Goal: Communication & Community: Connect with others

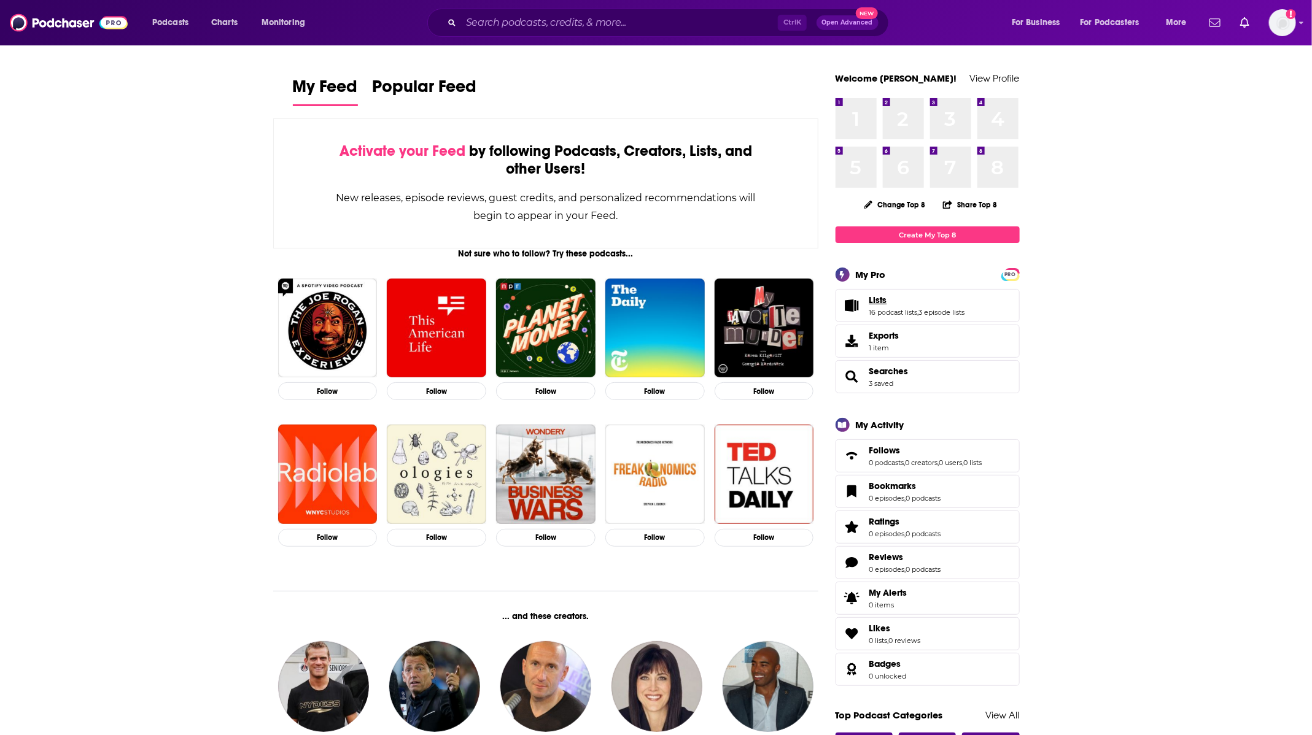
click at [877, 298] on span "Lists" at bounding box center [878, 300] width 18 height 11
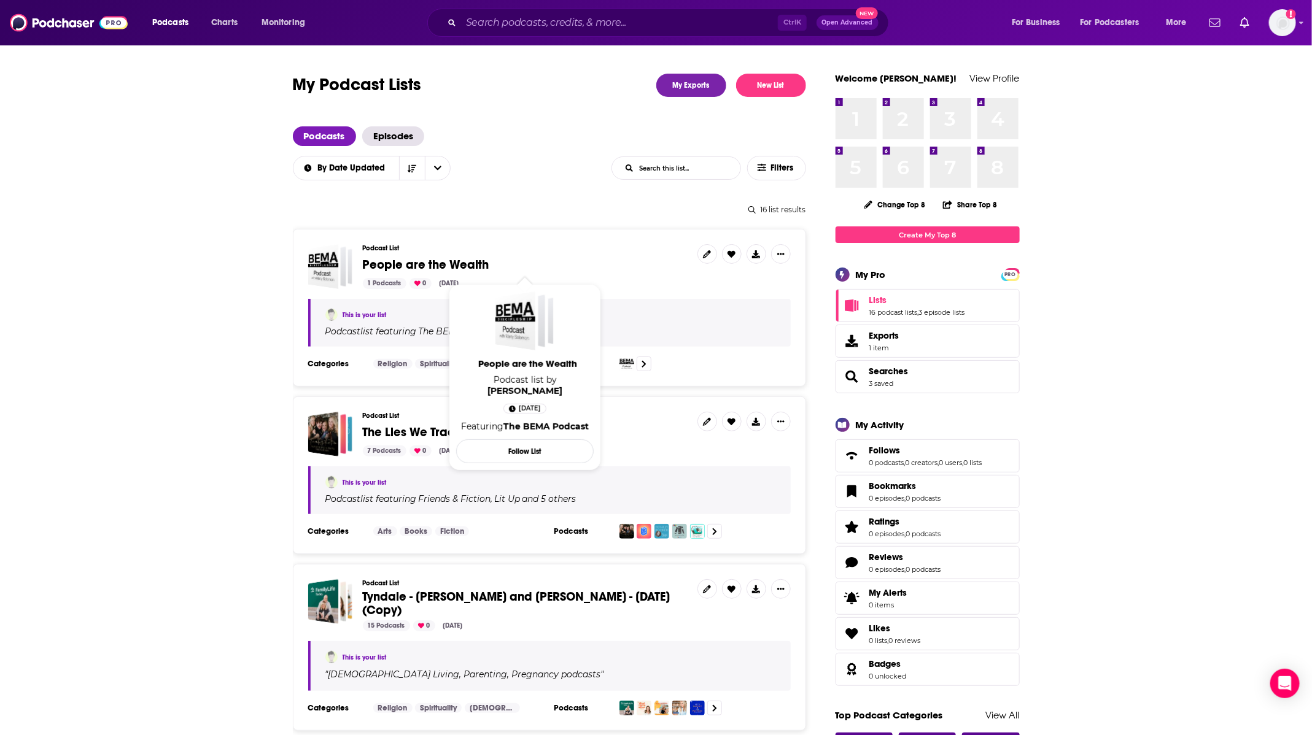
click at [464, 265] on span "People are the Wealth" at bounding box center [426, 264] width 126 height 15
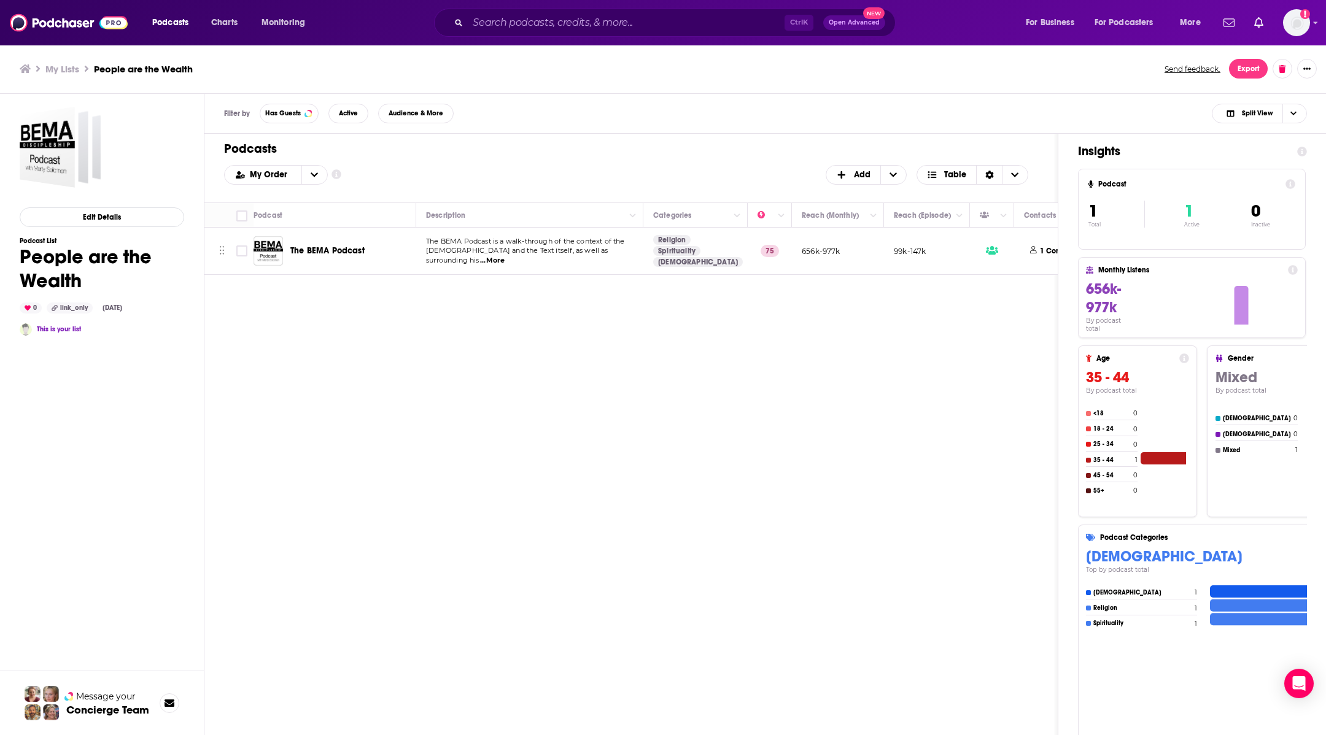
click at [313, 246] on span "The BEMA Podcast" at bounding box center [327, 251] width 74 height 10
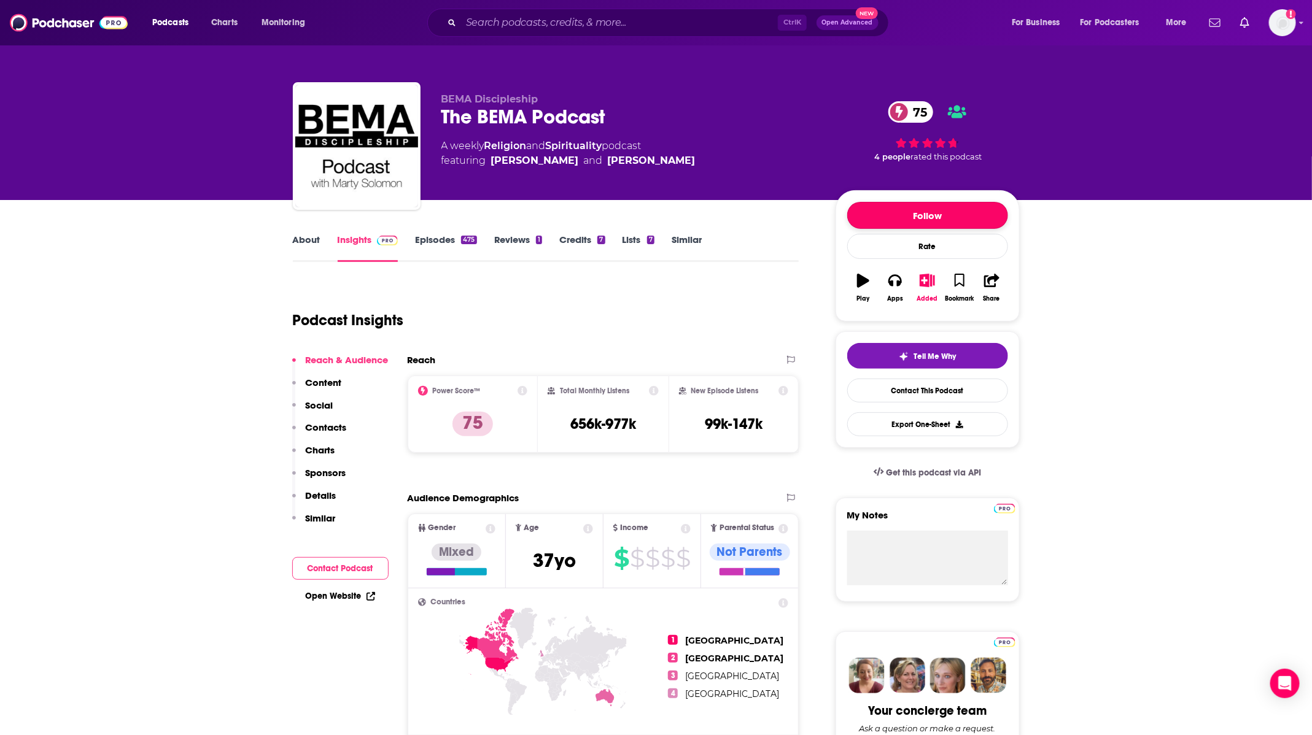
click at [929, 210] on button "Follow" at bounding box center [927, 215] width 161 height 27
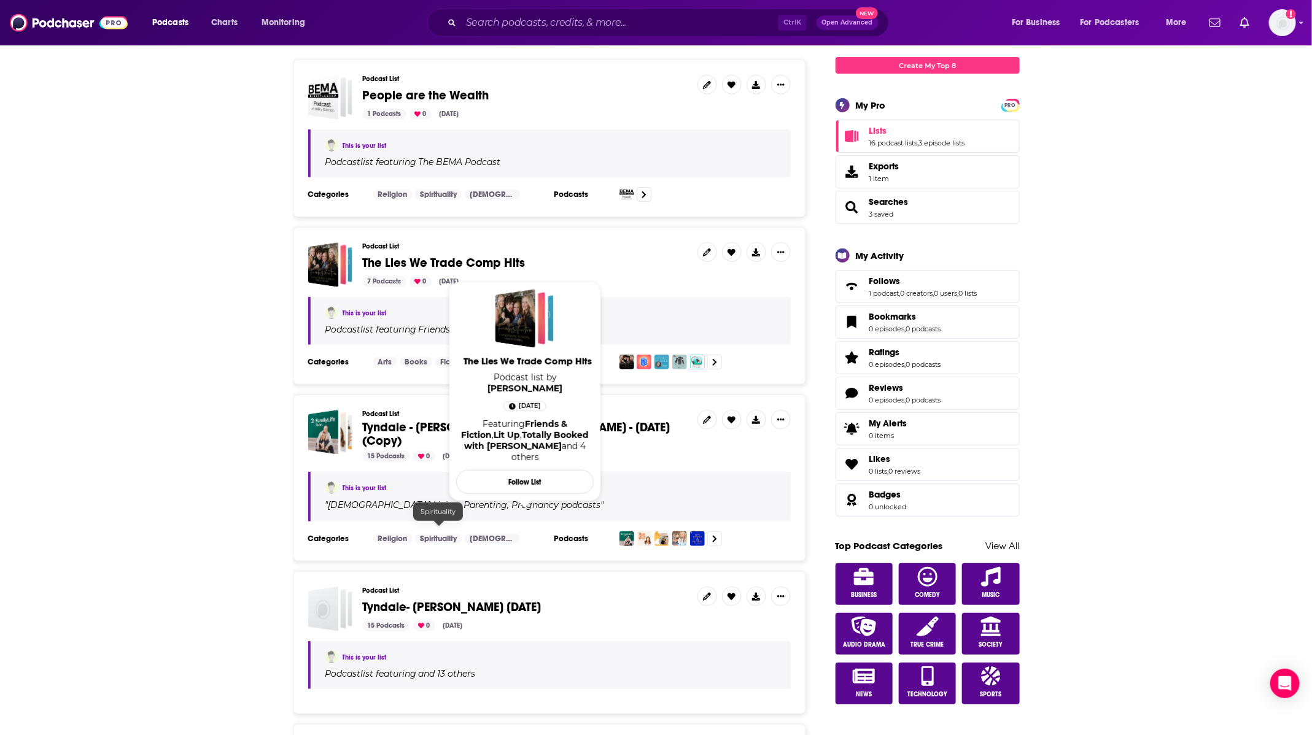
scroll to position [276, 0]
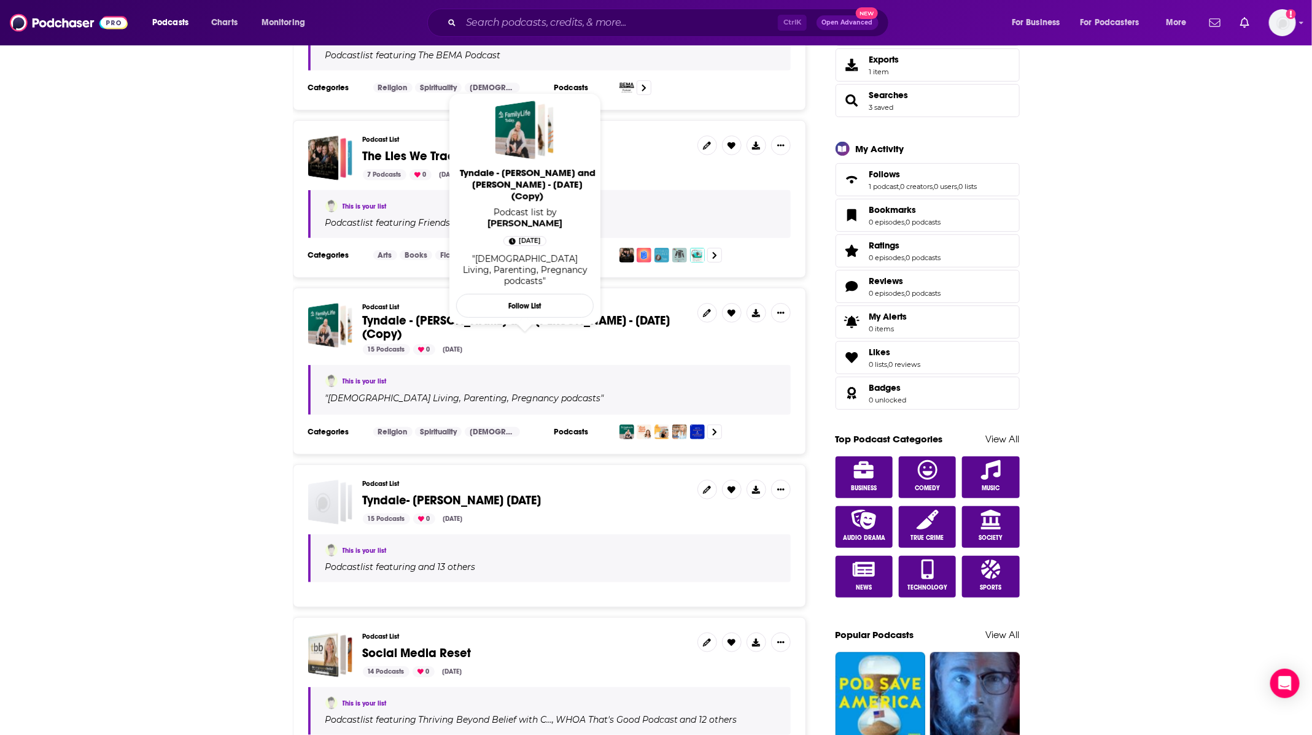
click at [475, 325] on span "Tyndale - [PERSON_NAME] and [PERSON_NAME] - [DATE] (Copy)" at bounding box center [517, 327] width 308 height 29
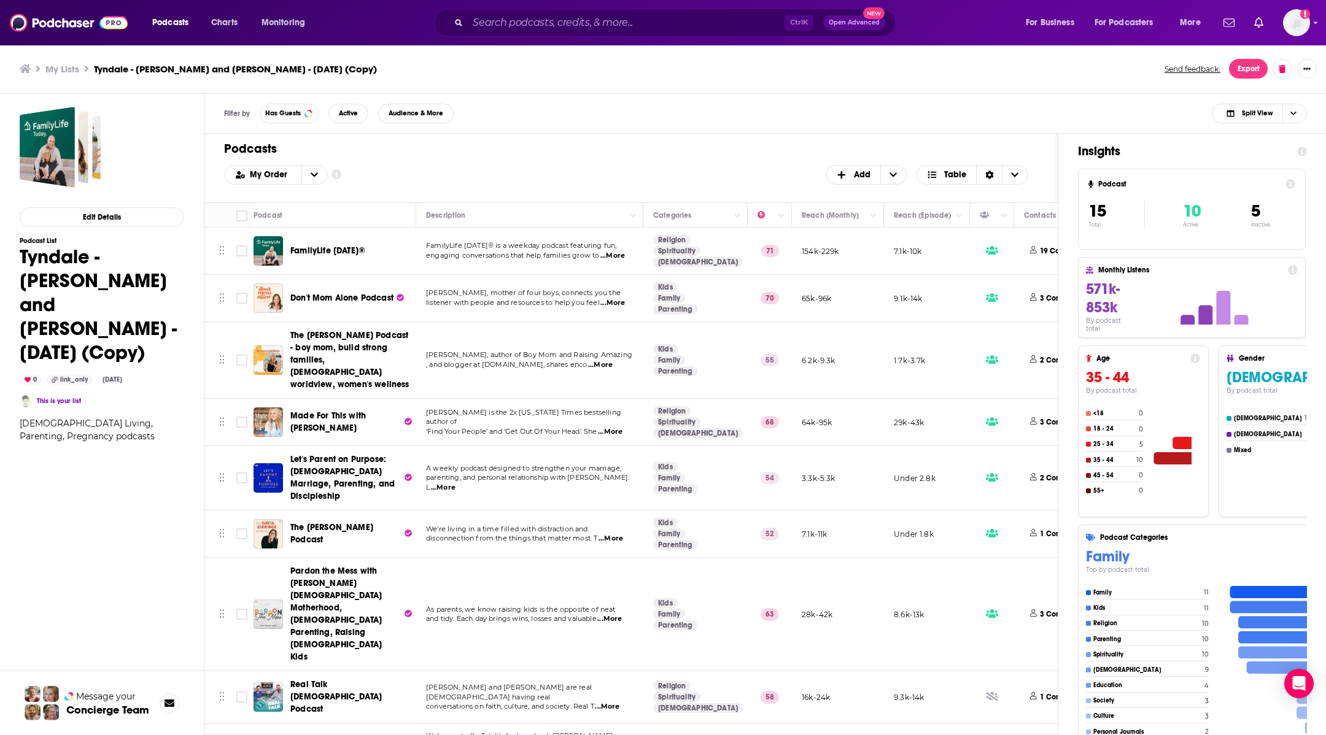
click at [328, 252] on span "FamilyLife [DATE]®" at bounding box center [327, 251] width 75 height 10
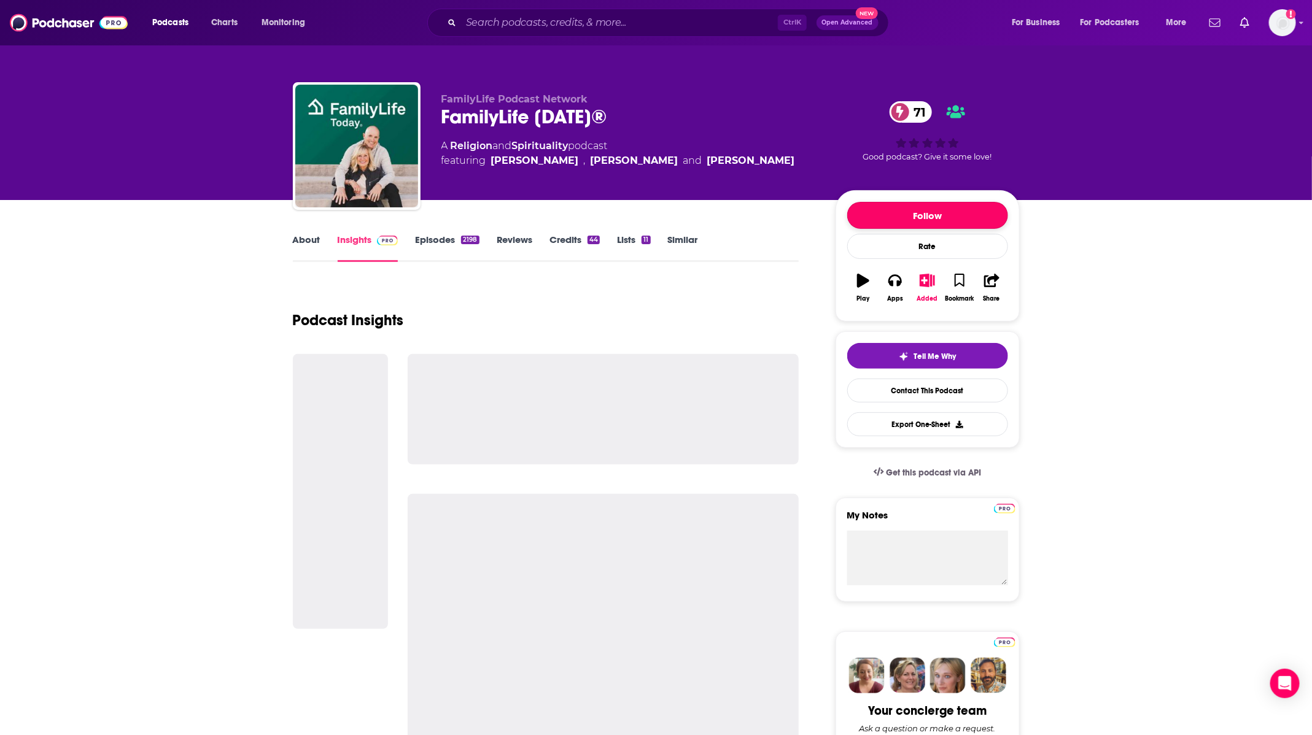
click at [956, 215] on button "Follow" at bounding box center [927, 215] width 161 height 27
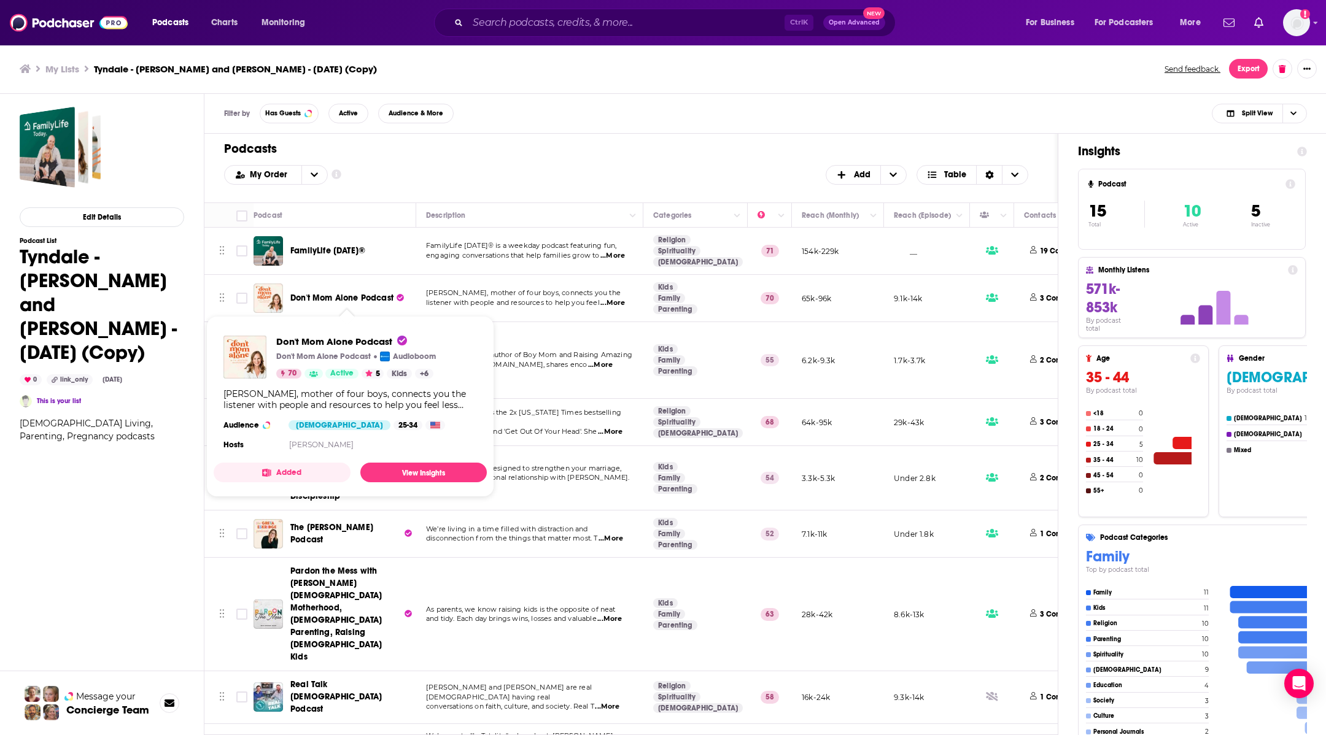
click at [349, 300] on span "Don't Mom Alone Podcast" at bounding box center [341, 298] width 103 height 10
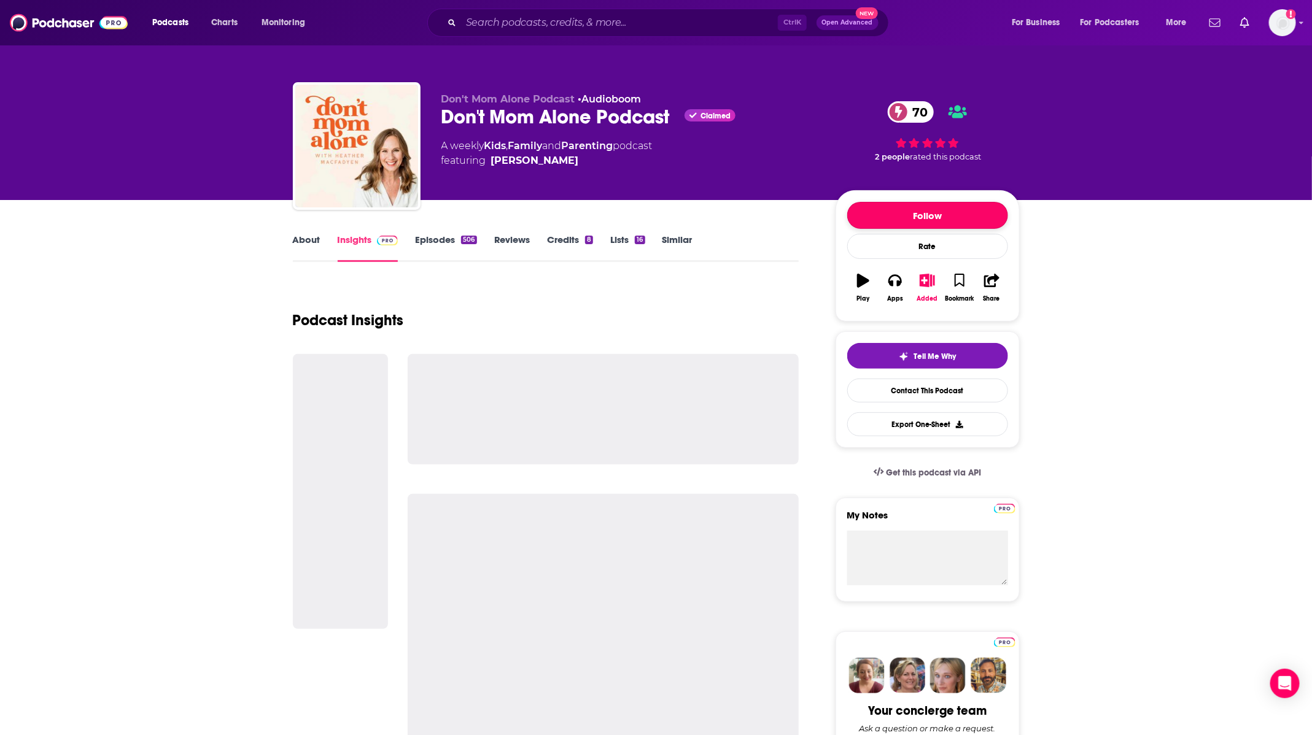
click at [969, 214] on button "Follow" at bounding box center [927, 215] width 161 height 27
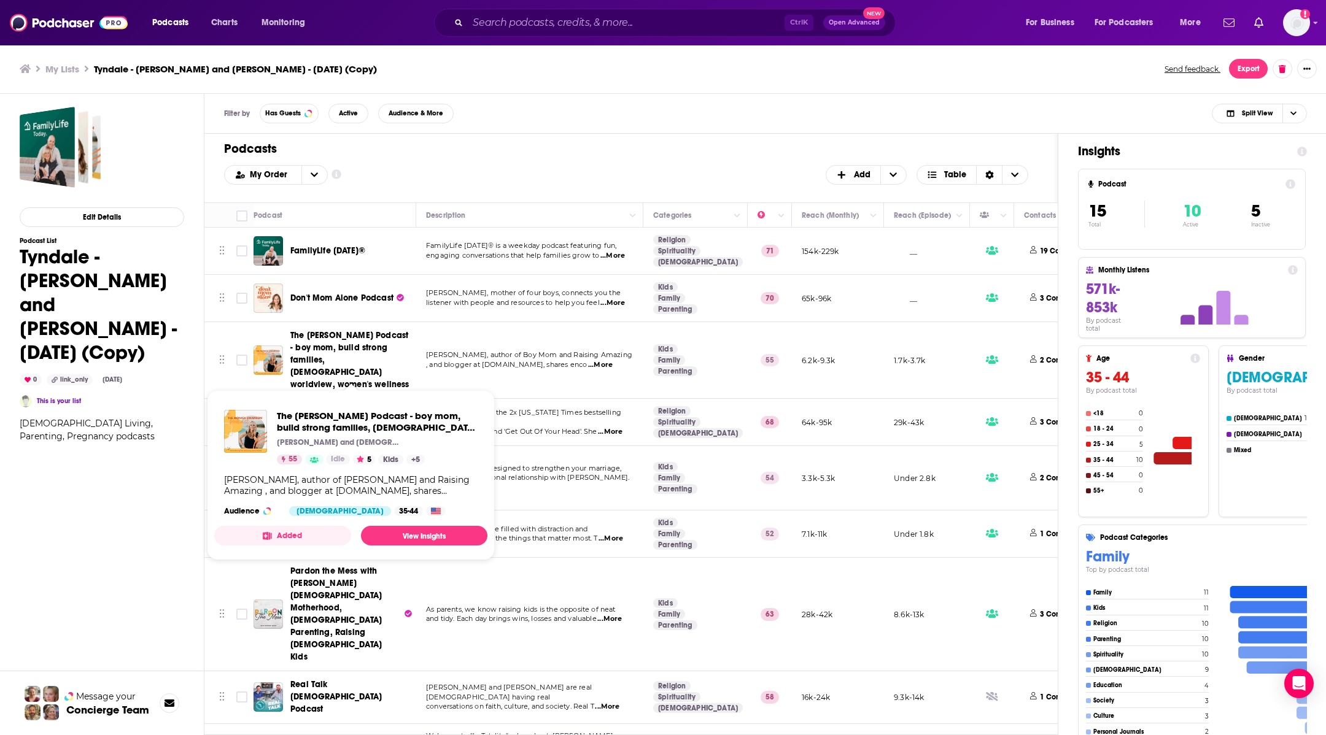
click at [338, 360] on span "The [PERSON_NAME] Podcast - boy mom, build strong families, [DEMOGRAPHIC_DATA] …" at bounding box center [349, 360] width 119 height 60
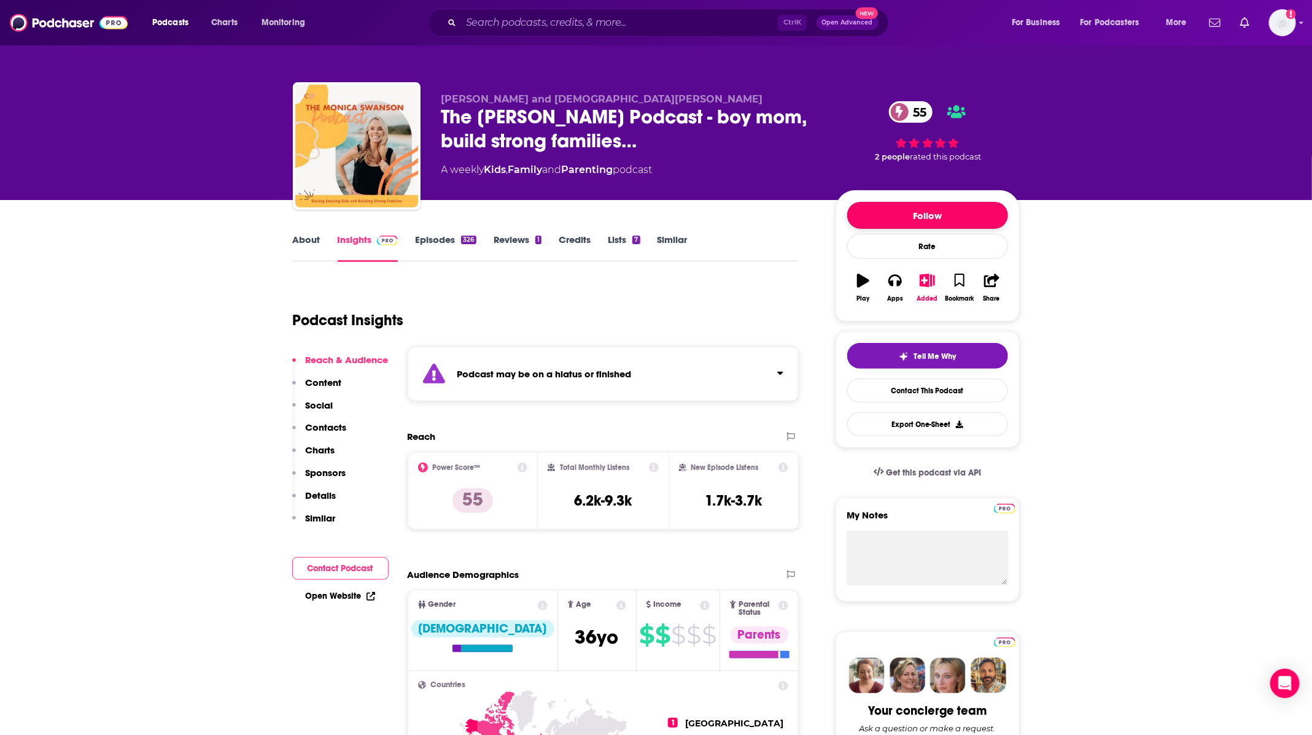
click at [935, 217] on button "Follow" at bounding box center [927, 215] width 161 height 27
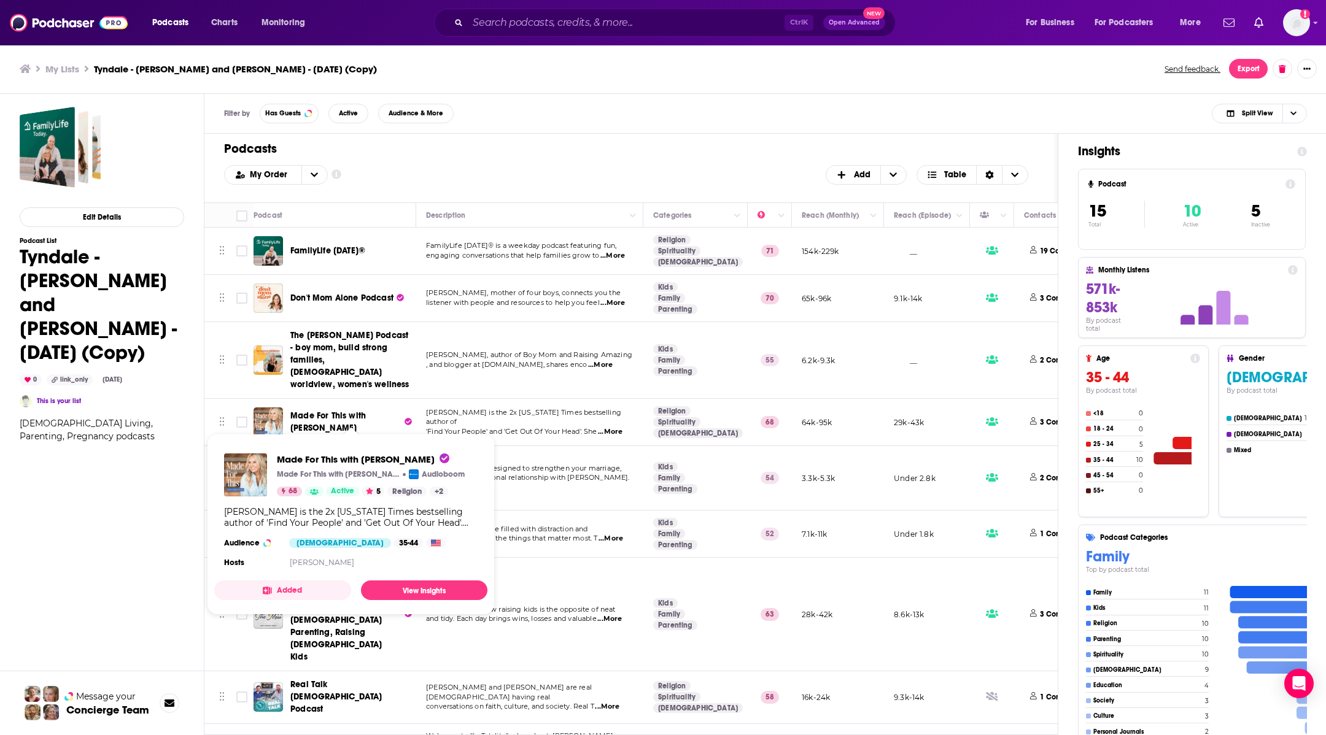
click at [346, 410] on span "Made For This with [PERSON_NAME]" at bounding box center [345, 422] width 111 height 25
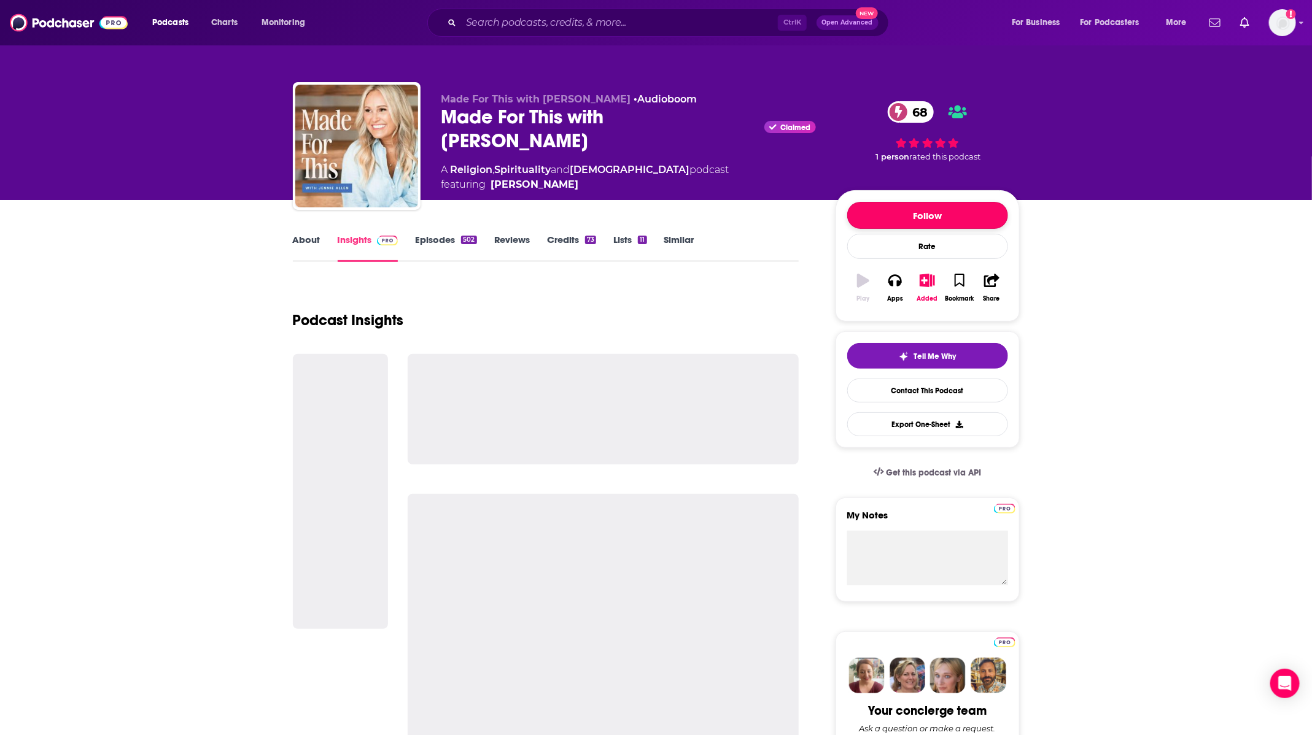
click at [933, 213] on button "Follow" at bounding box center [927, 215] width 161 height 27
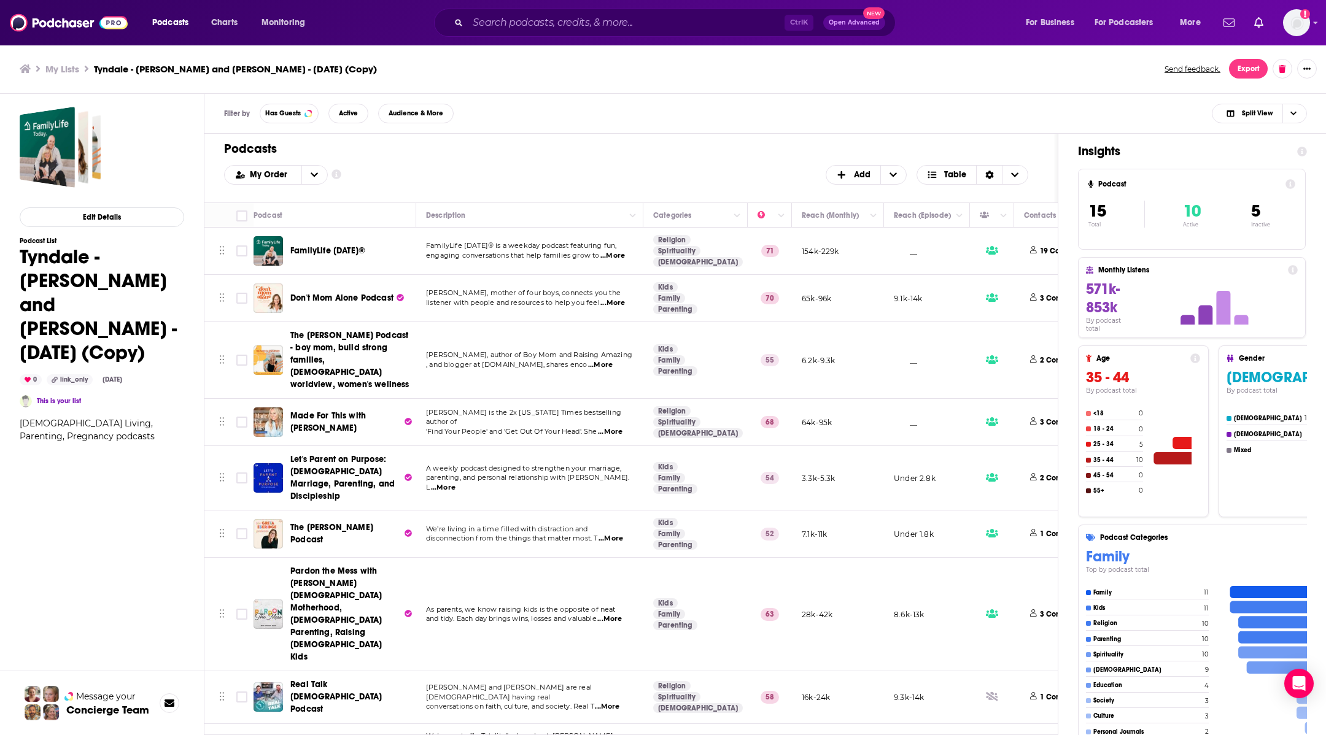
click at [346, 463] on span "Let's Parent on Purpose: [DEMOGRAPHIC_DATA] Marriage, Parenting, and Disciplesh…" at bounding box center [345, 478] width 111 height 49
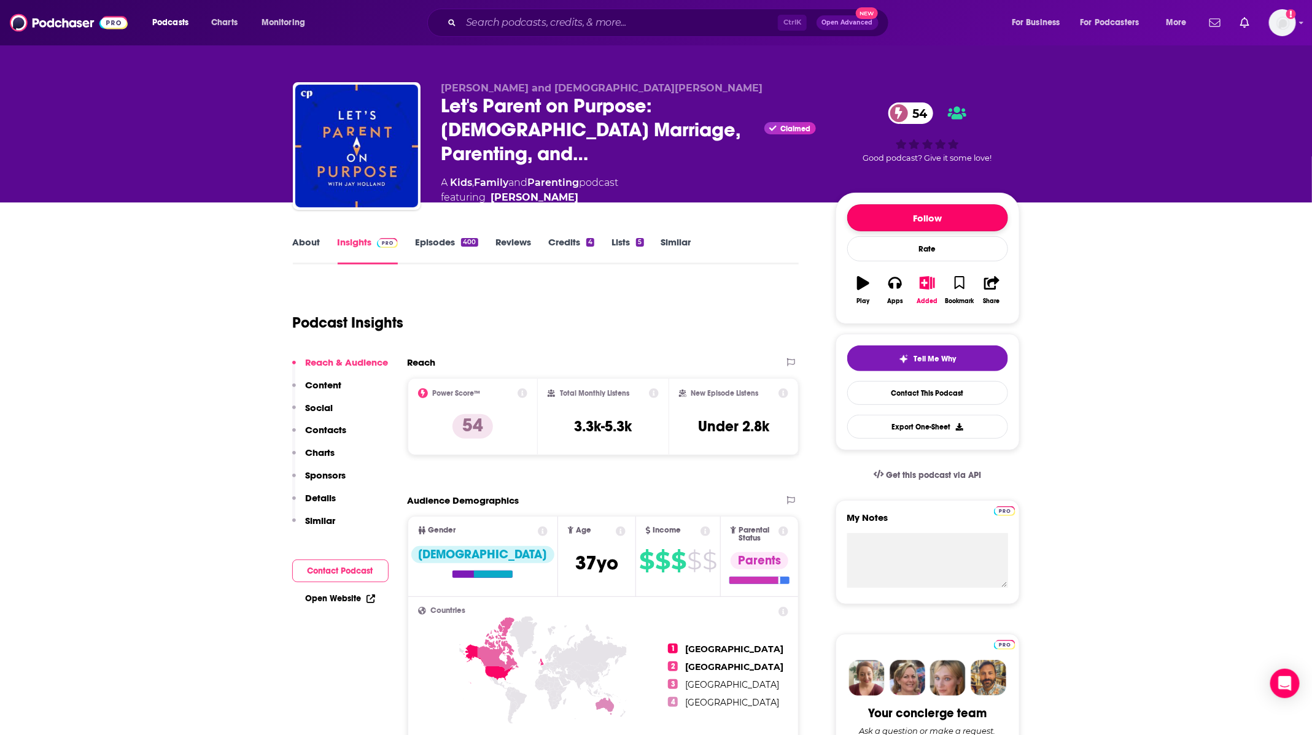
click at [970, 211] on button "Follow" at bounding box center [927, 217] width 161 height 27
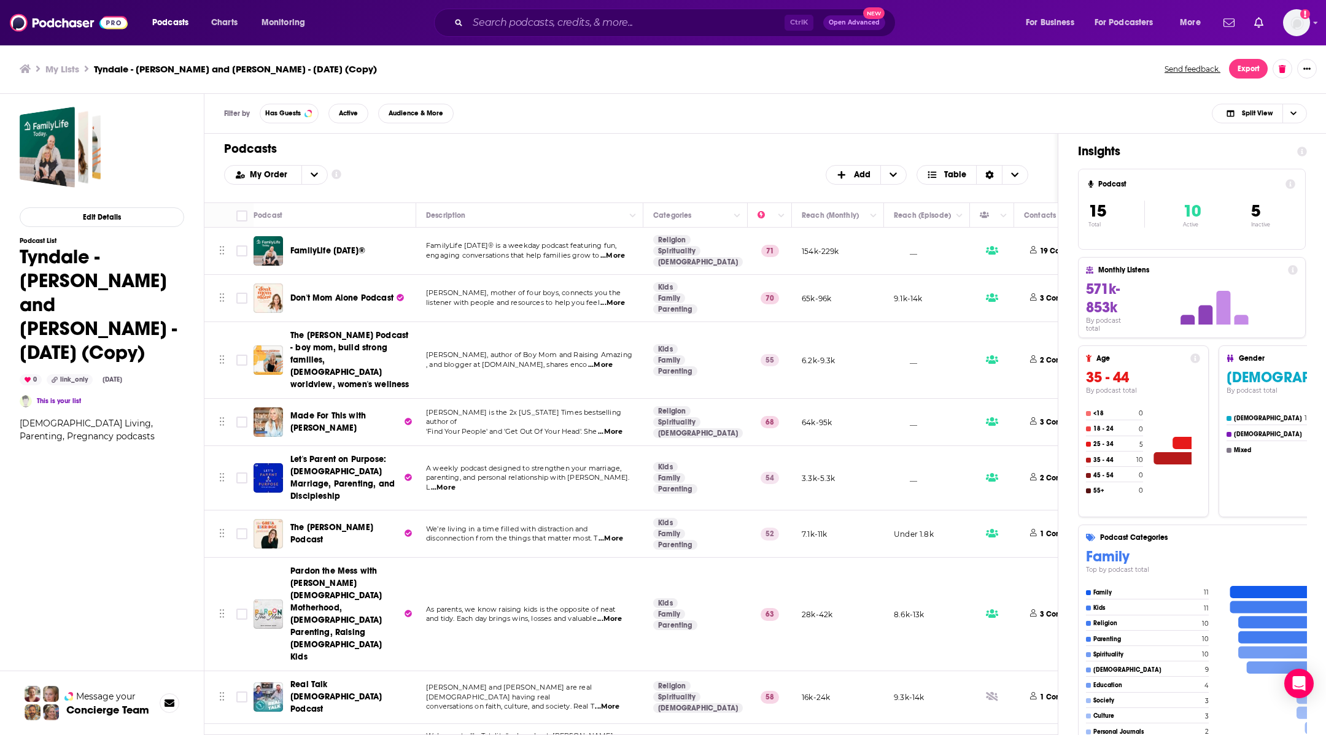
scroll to position [184, 0]
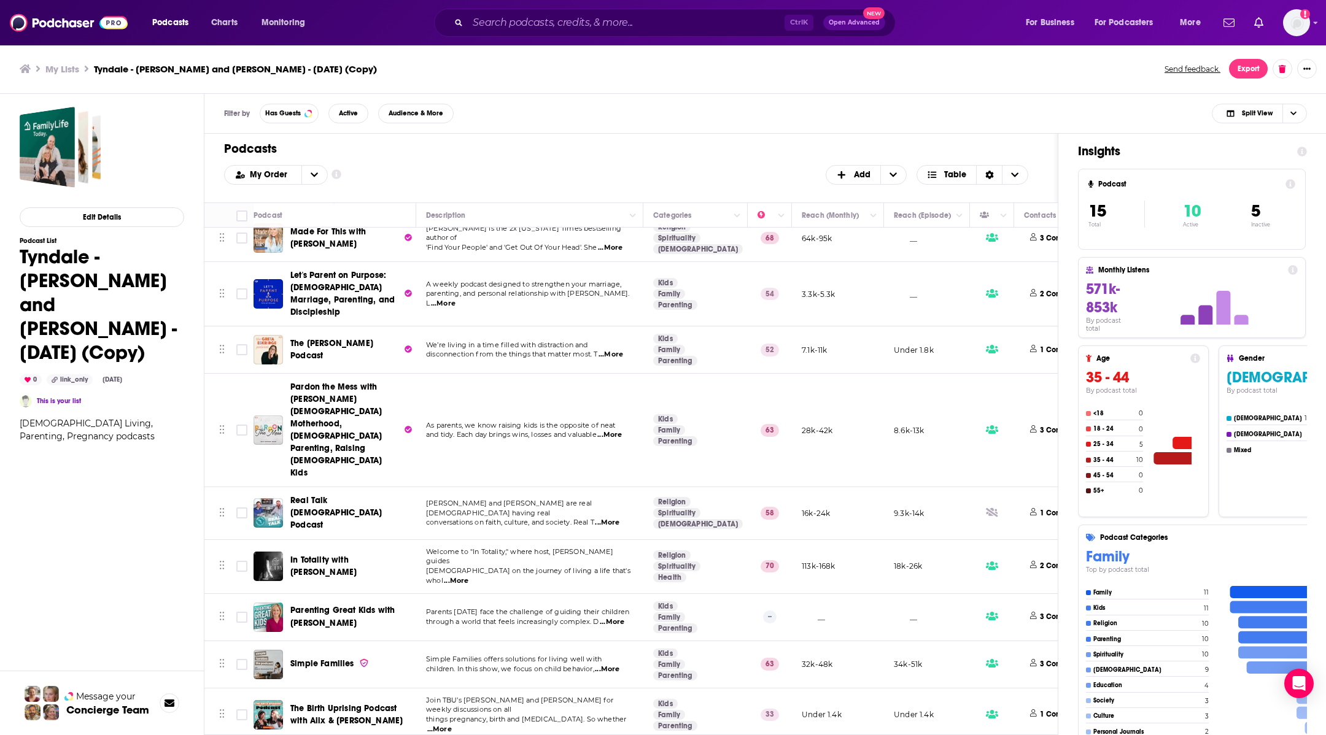
click at [321, 338] on span "The [PERSON_NAME] Podcast" at bounding box center [331, 349] width 83 height 23
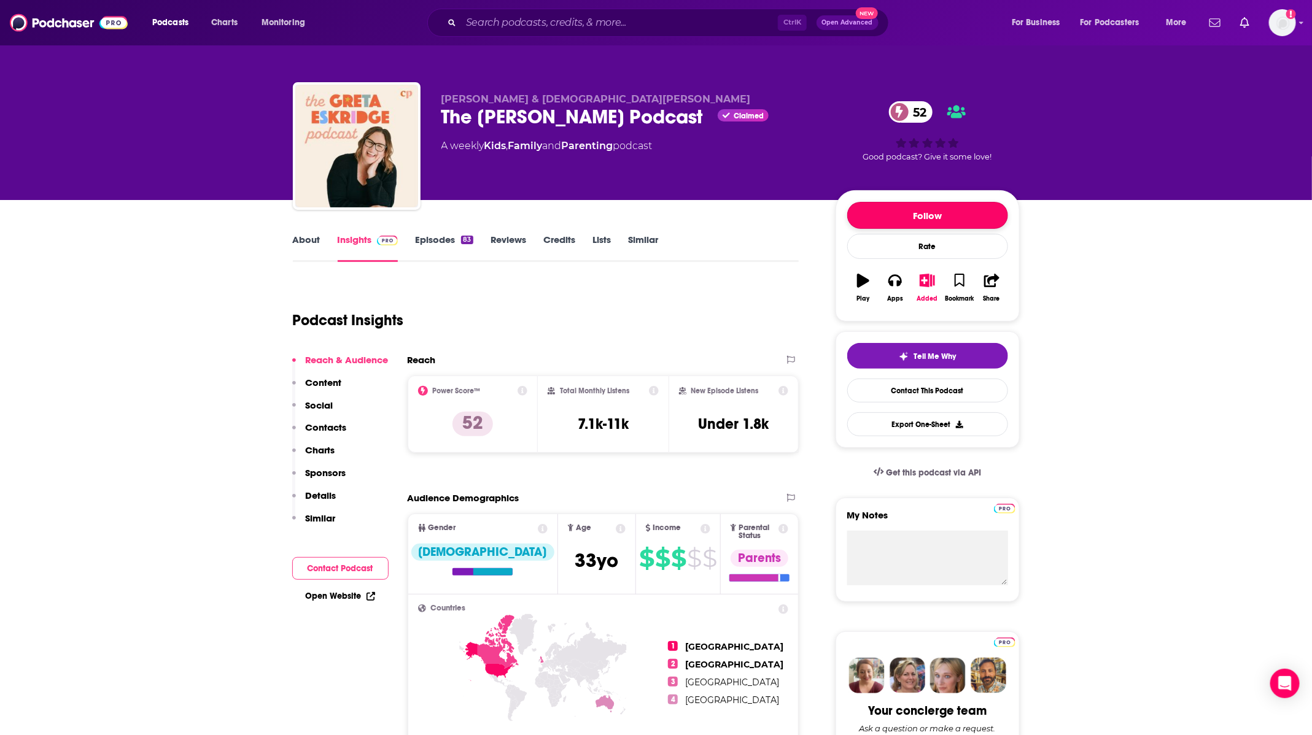
click at [951, 215] on button "Follow" at bounding box center [927, 215] width 161 height 27
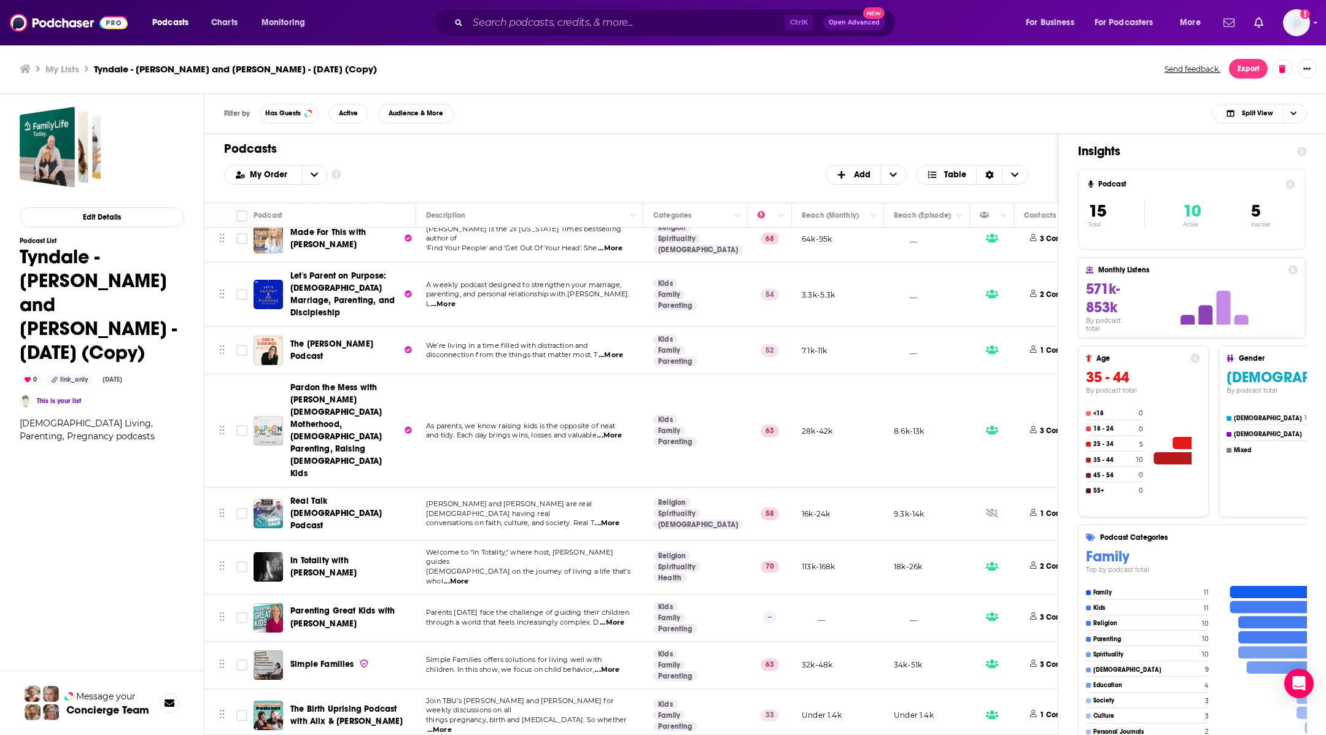
scroll to position [274, 0]
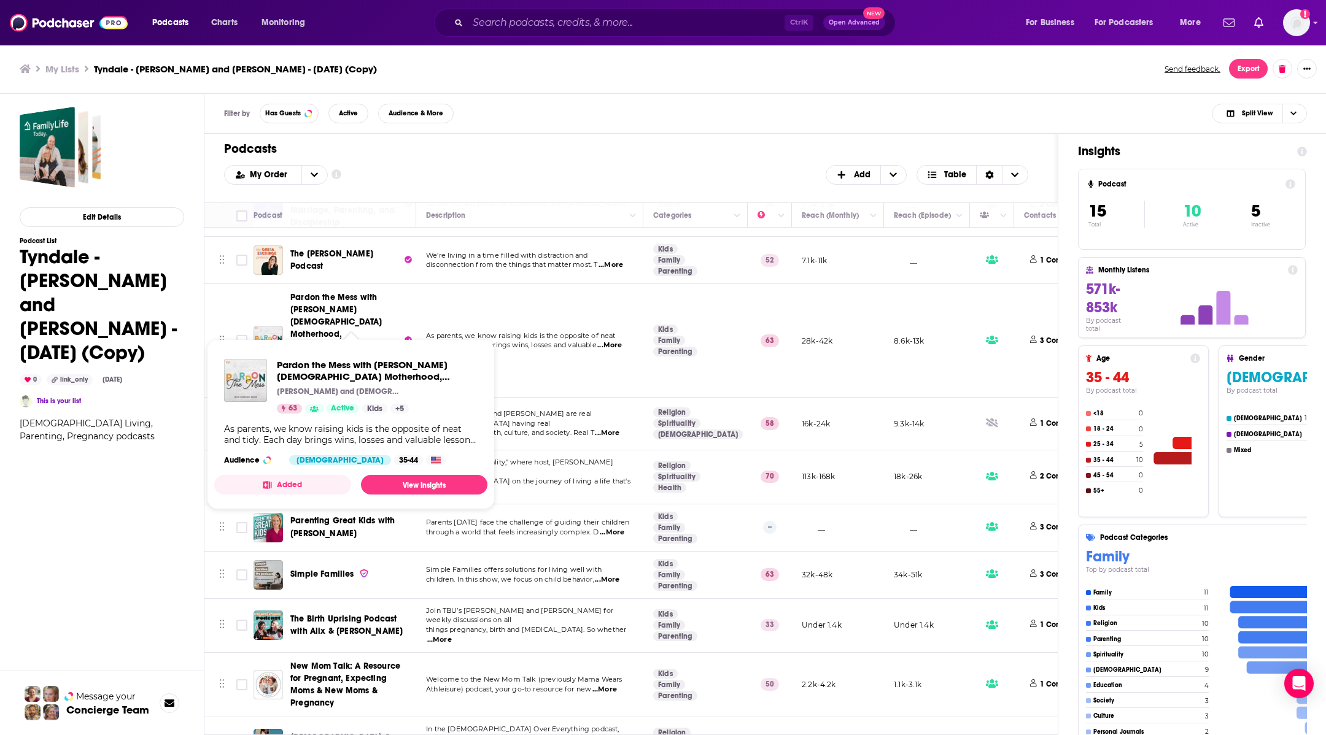
click at [342, 295] on span "Pardon the Mess with [PERSON_NAME][DEMOGRAPHIC_DATA] Motherhood, [DEMOGRAPHIC_D…" at bounding box center [335, 340] width 91 height 96
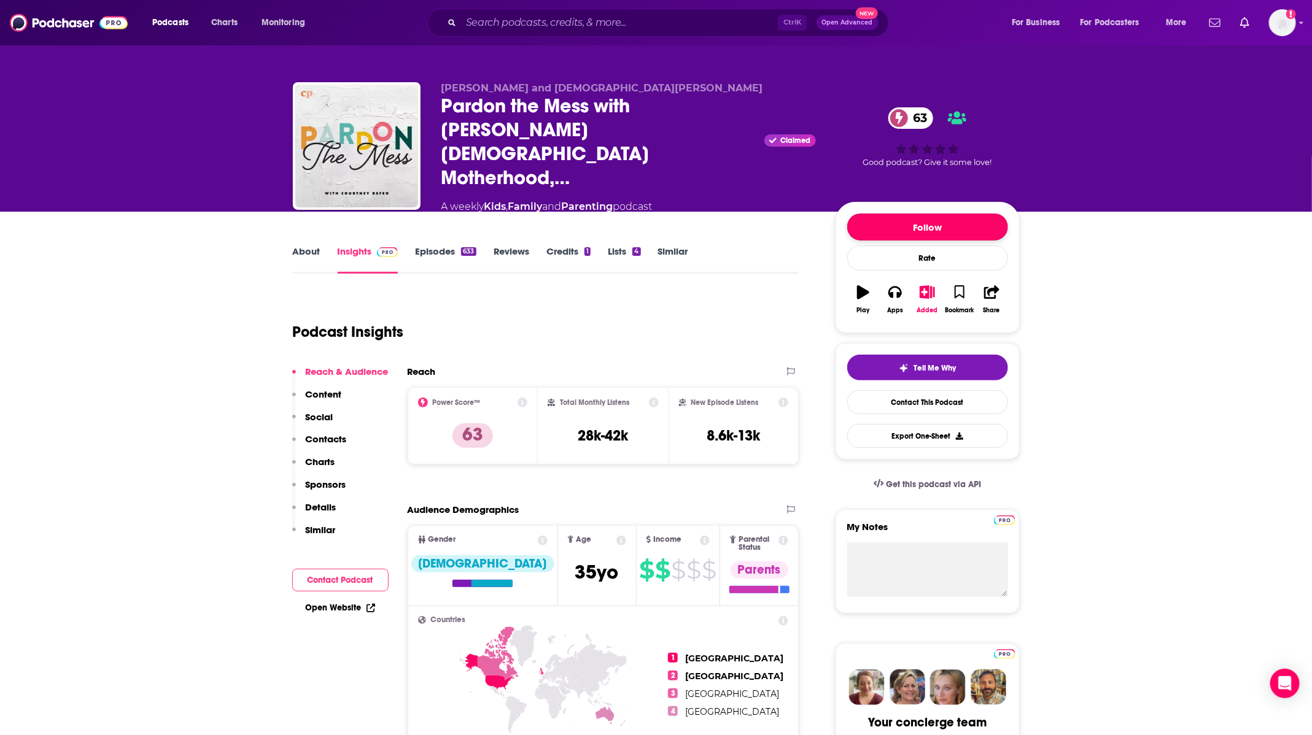
click at [966, 217] on button "Follow" at bounding box center [927, 227] width 161 height 27
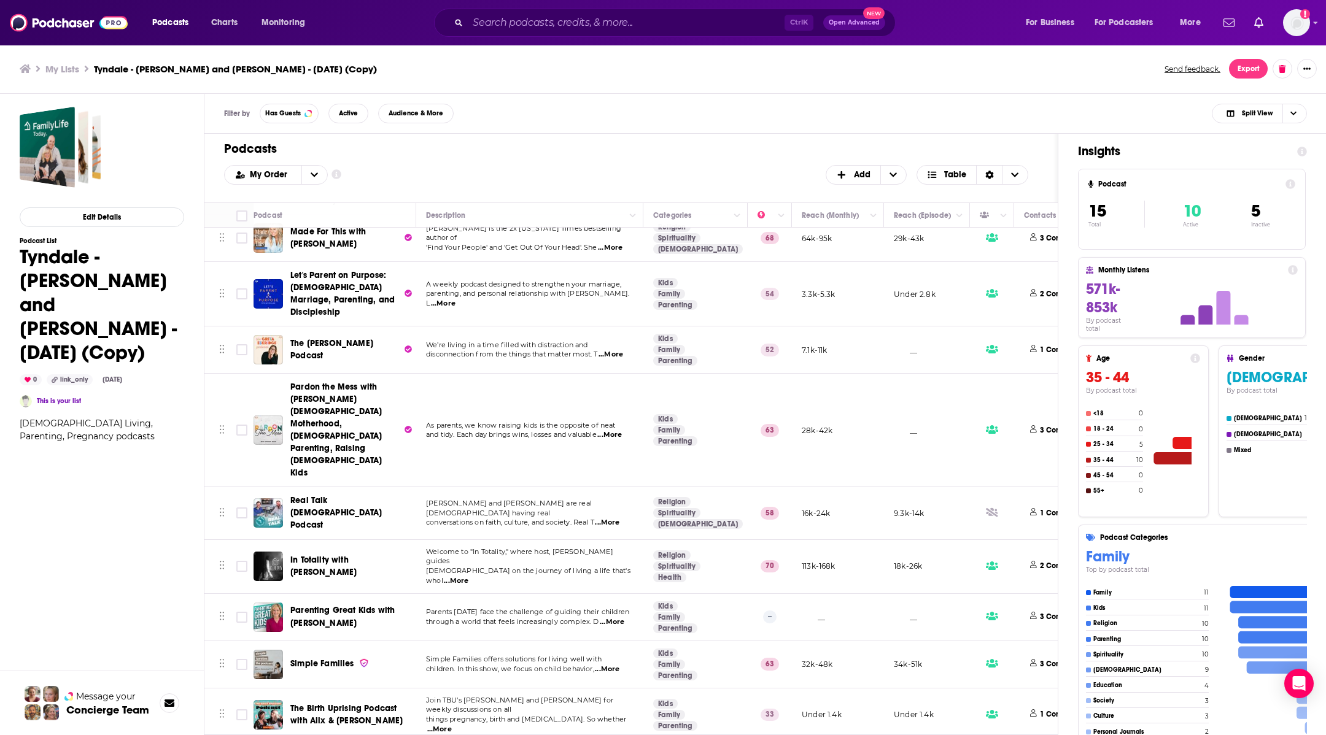
scroll to position [274, 0]
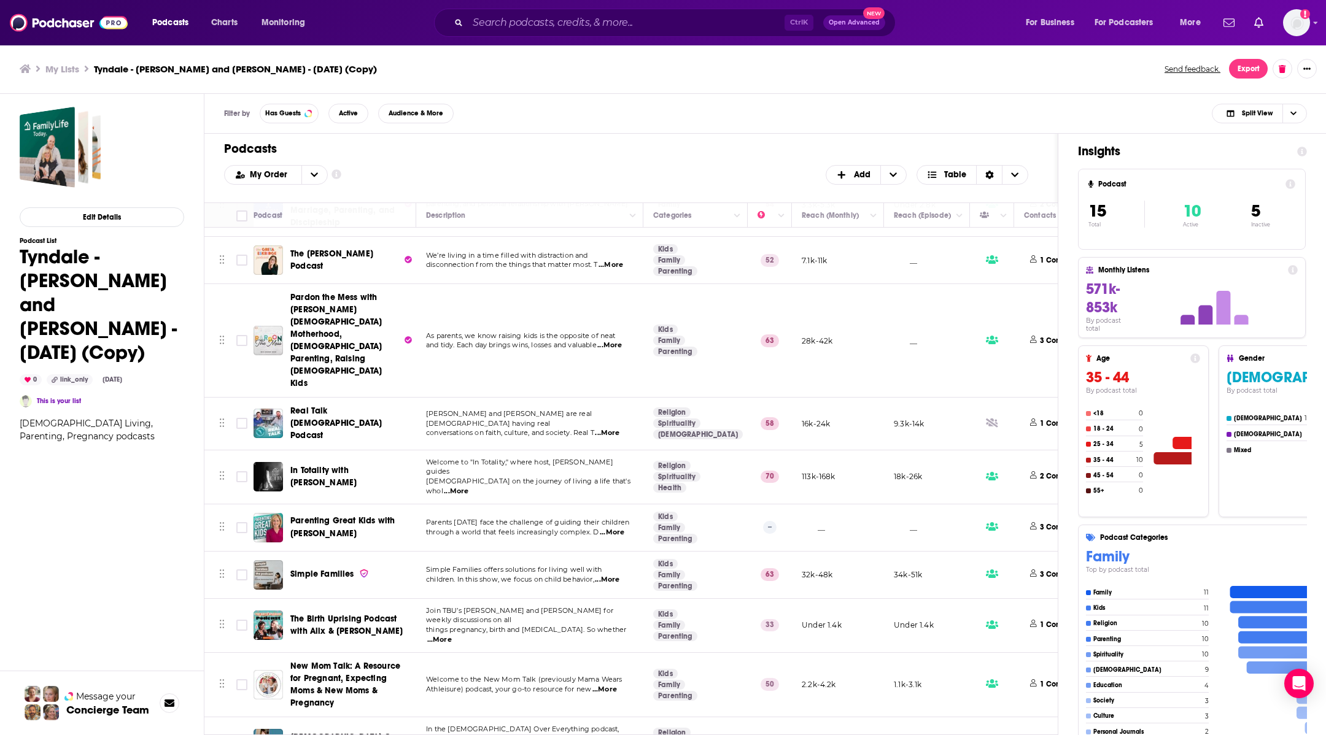
click at [314, 406] on span "Real Talk [DEMOGRAPHIC_DATA] Podcast" at bounding box center [335, 423] width 91 height 35
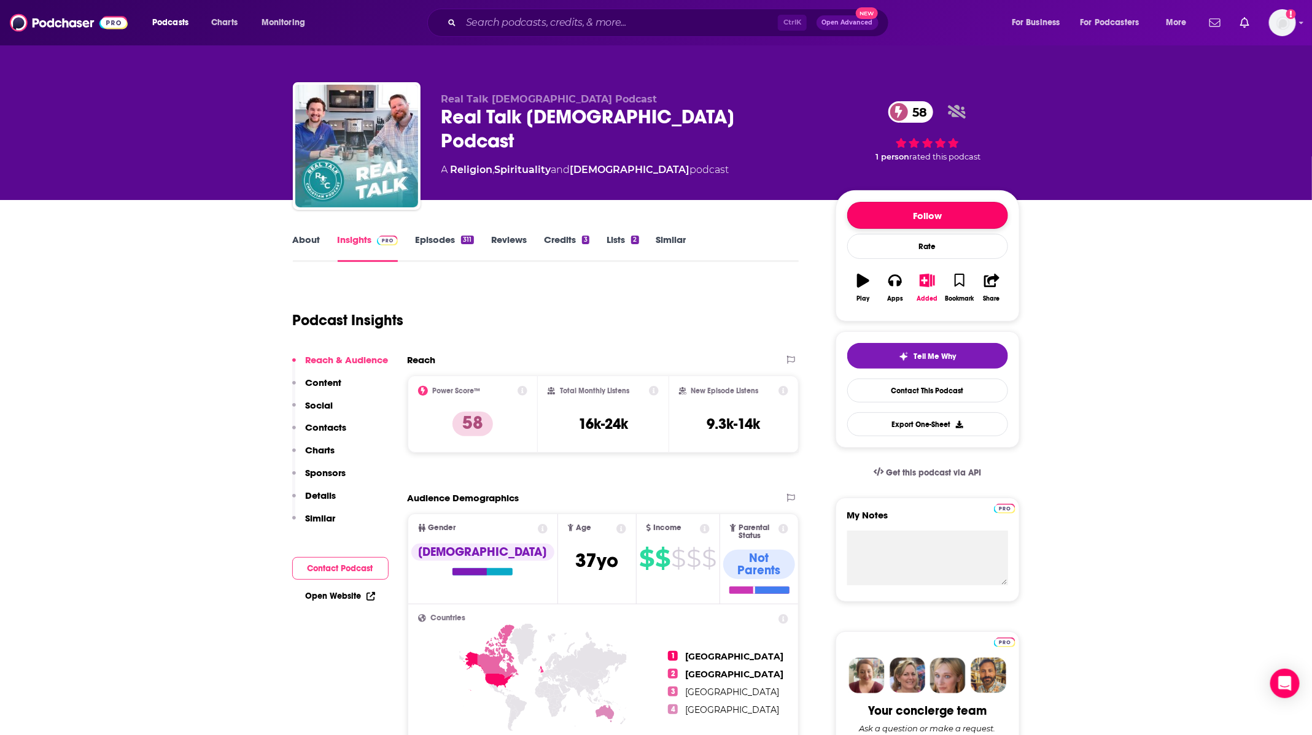
click at [963, 206] on button "Follow" at bounding box center [927, 215] width 161 height 27
click at [441, 235] on link "Episodes 311" at bounding box center [444, 248] width 58 height 28
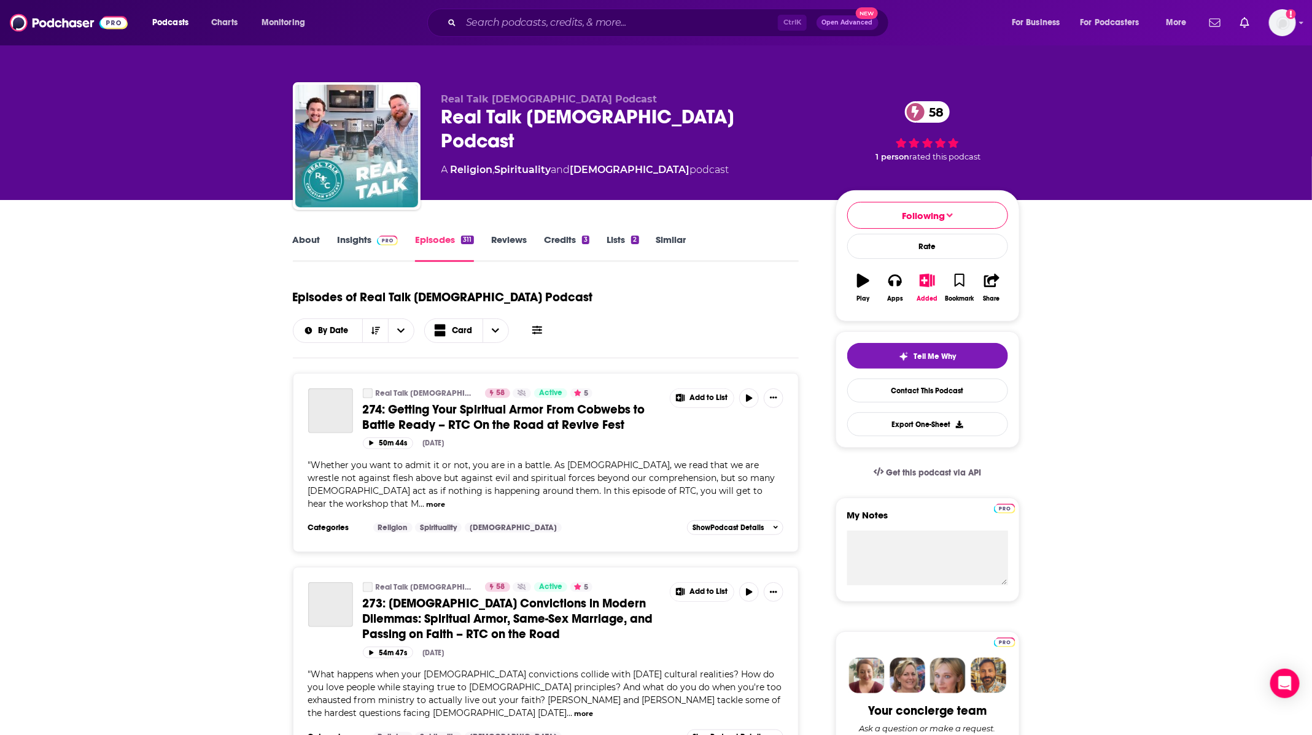
click at [303, 235] on link "About" at bounding box center [307, 248] width 28 height 28
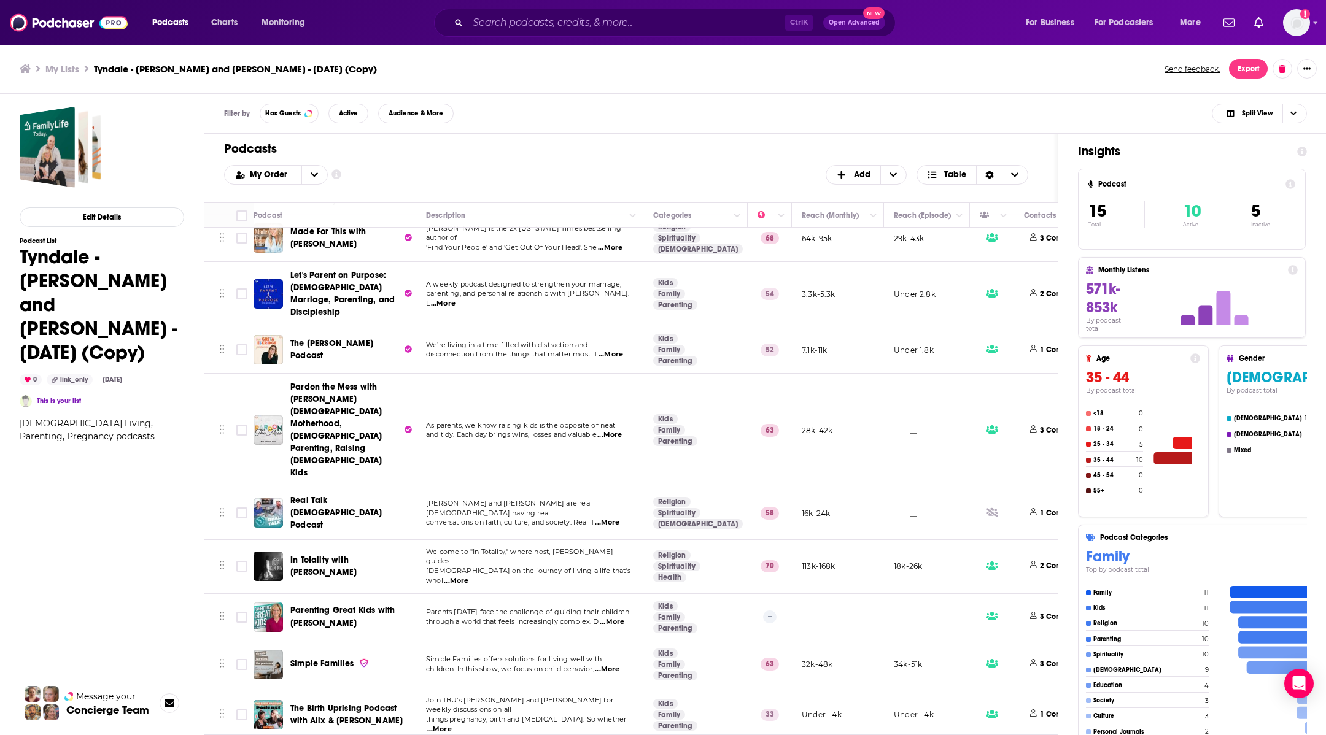
scroll to position [274, 0]
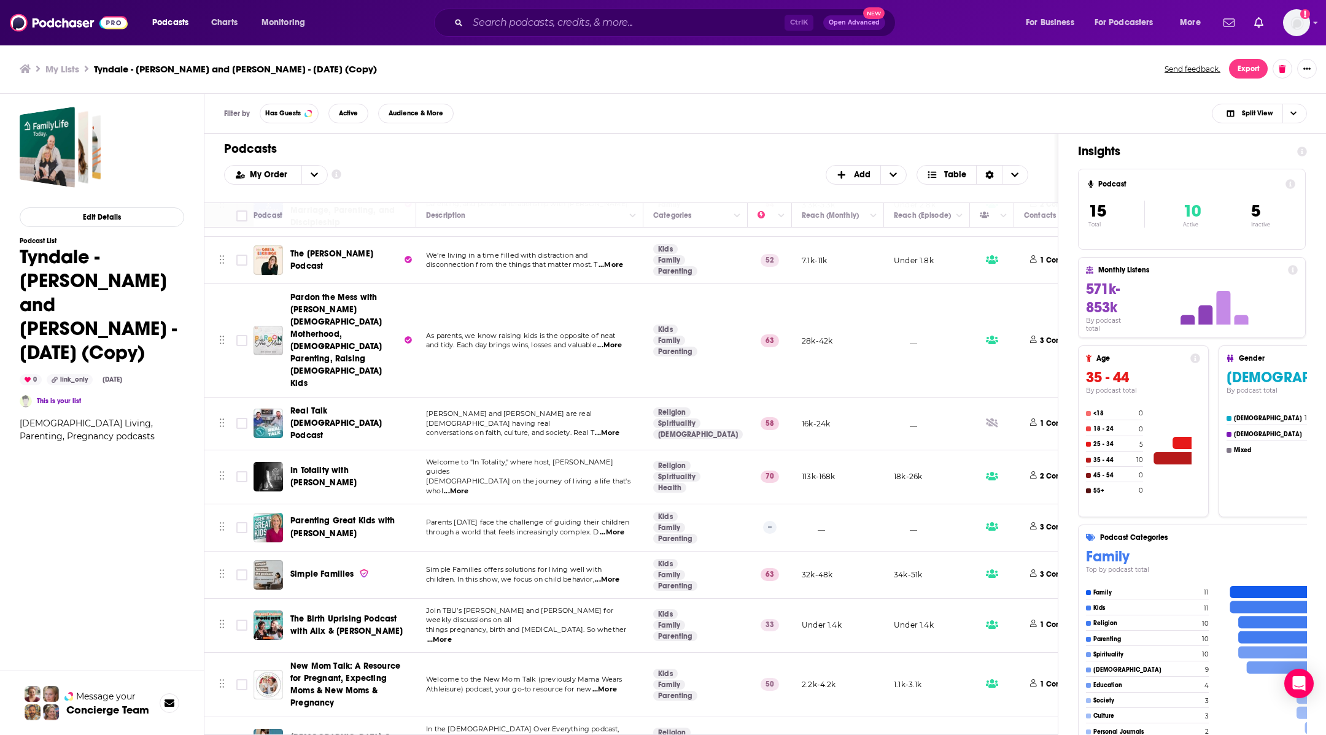
click at [344, 515] on span "Parenting Great Kids with [PERSON_NAME]" at bounding box center [351, 527] width 122 height 25
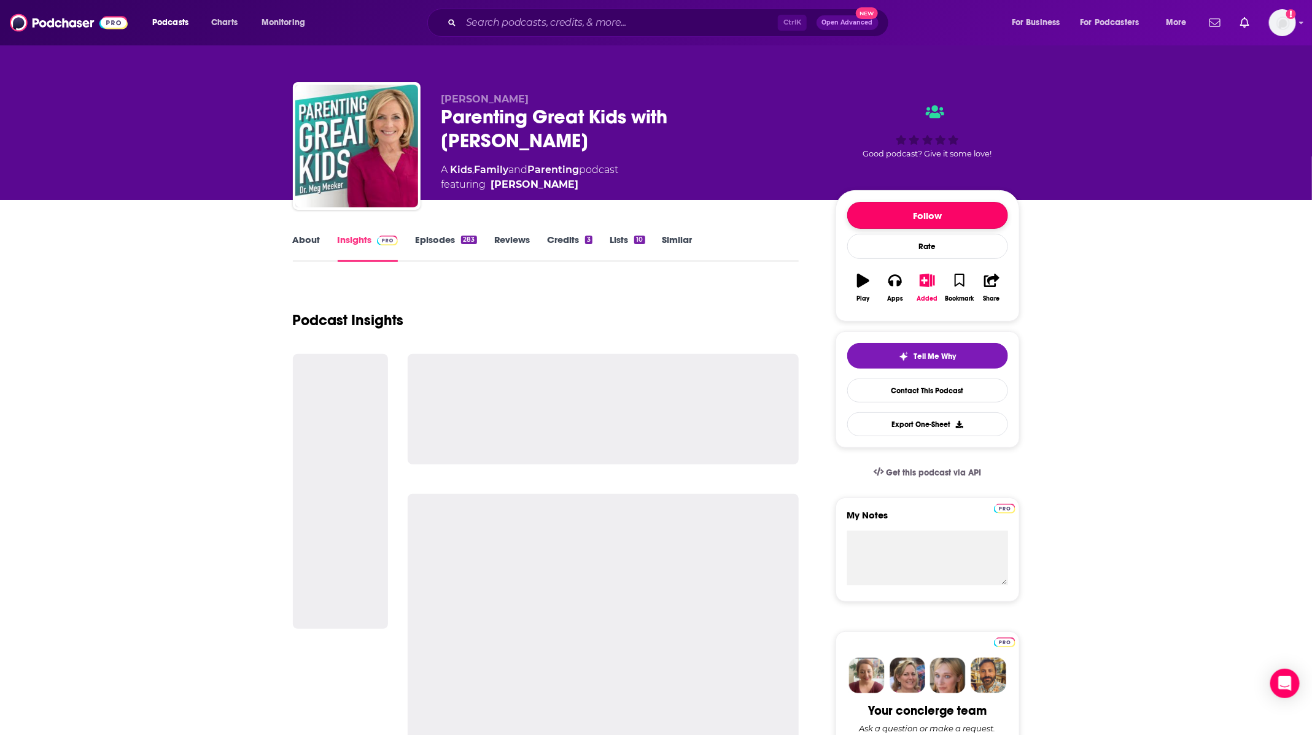
click at [890, 210] on button "Follow" at bounding box center [927, 215] width 161 height 27
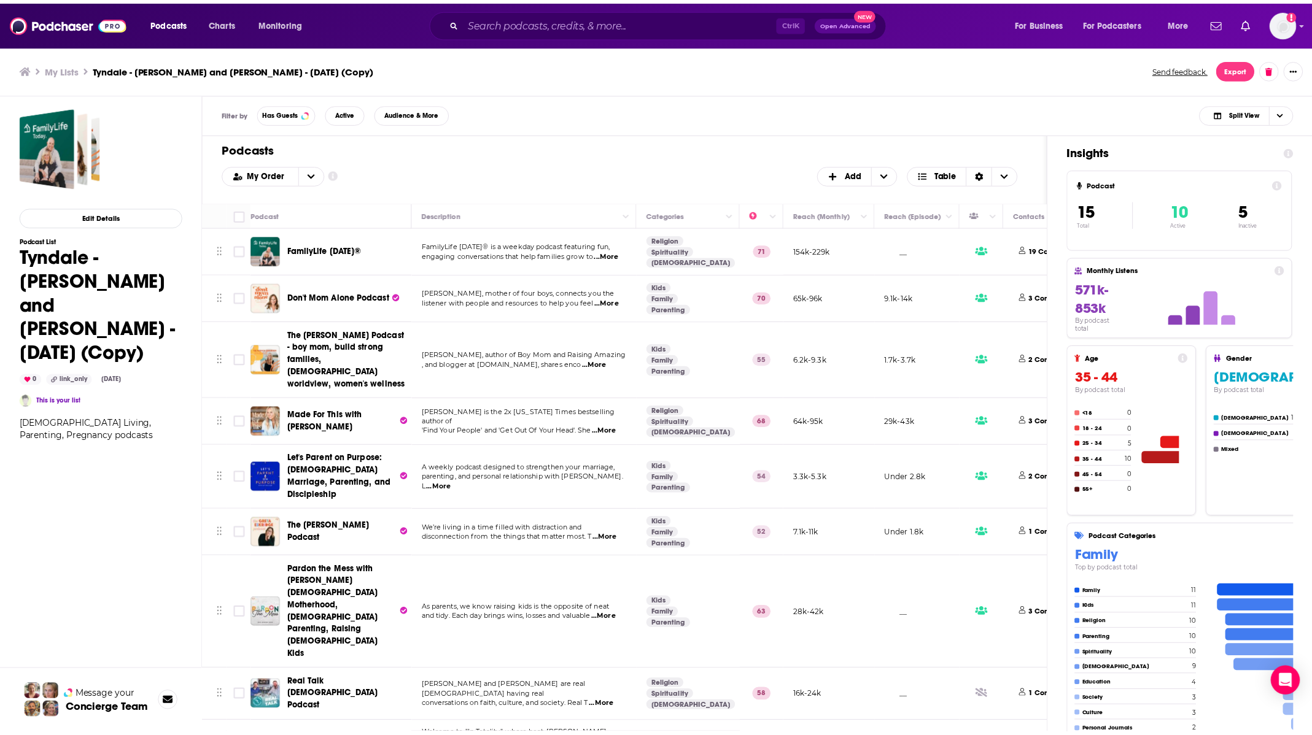
scroll to position [274, 0]
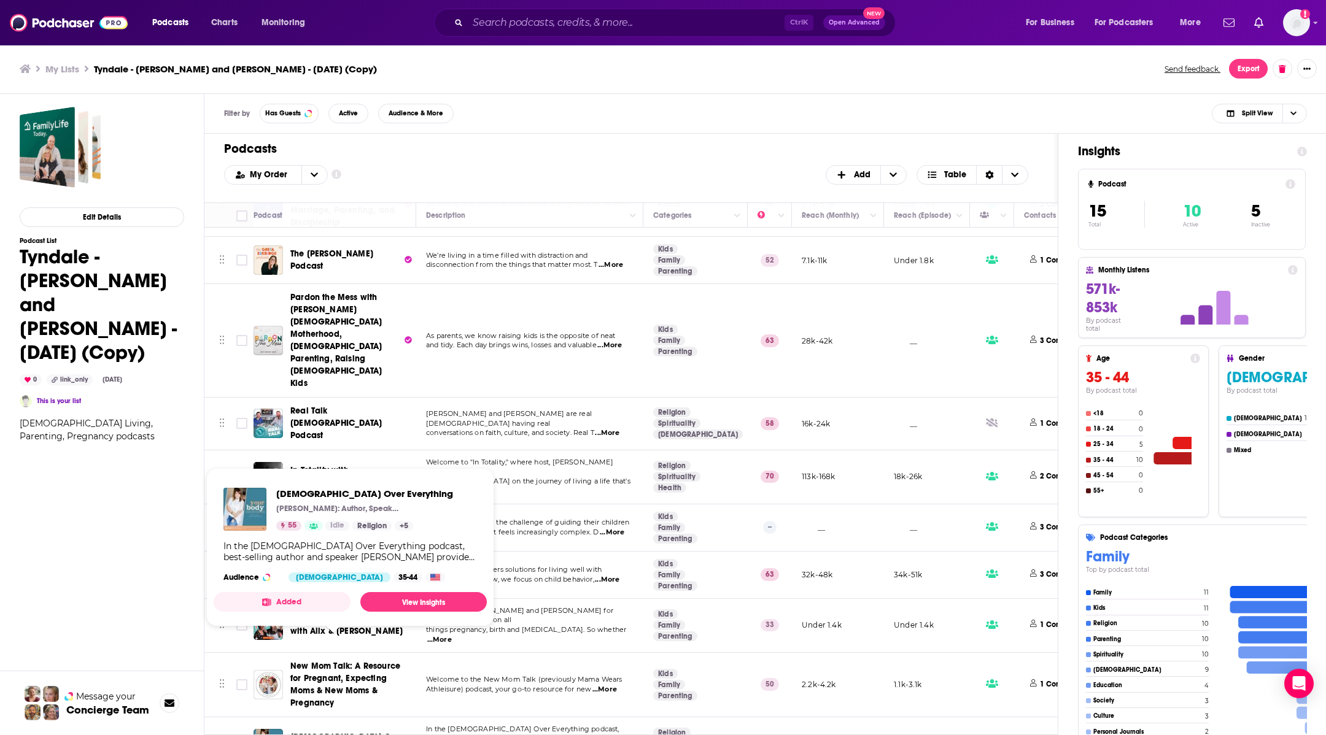
click at [350, 732] on span "[DEMOGRAPHIC_DATA] Over Everything" at bounding box center [347, 743] width 114 height 23
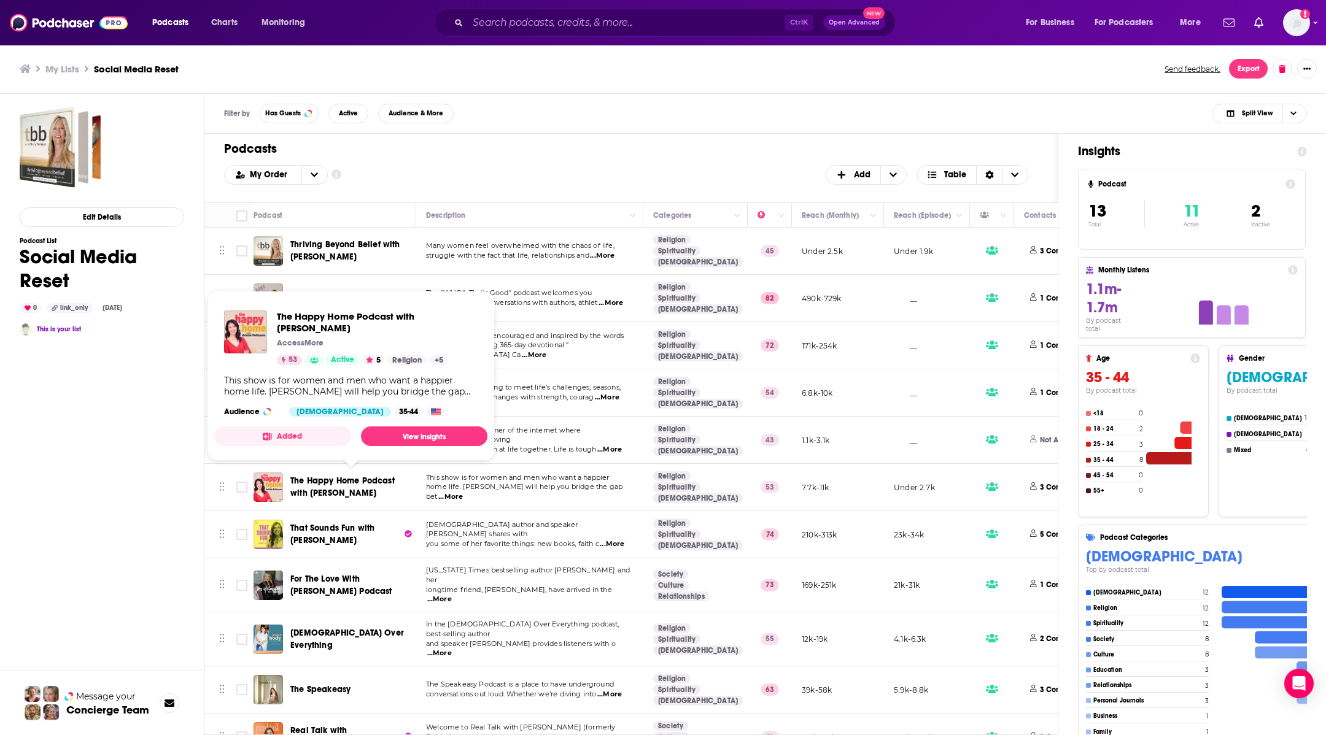
click at [354, 484] on span "The Happy Home Podcast with [PERSON_NAME]" at bounding box center [351, 487] width 122 height 25
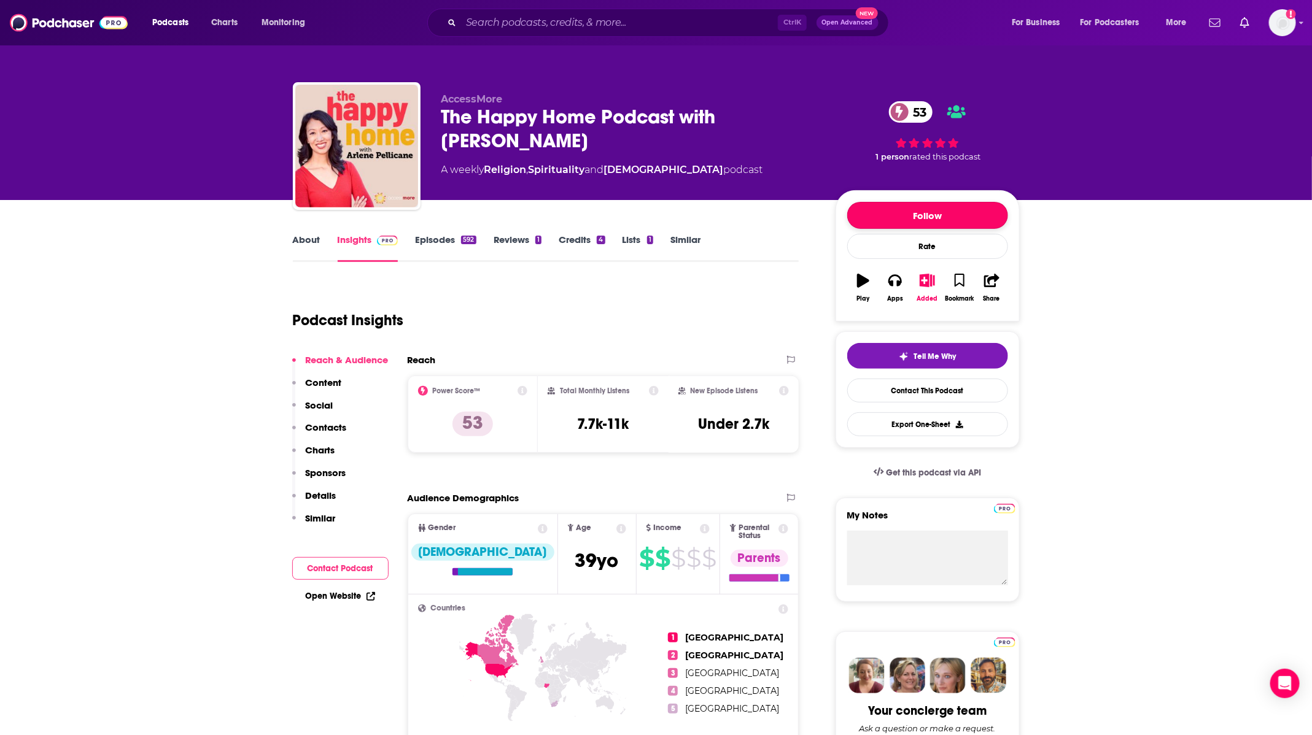
click at [950, 203] on button "Follow" at bounding box center [927, 215] width 161 height 27
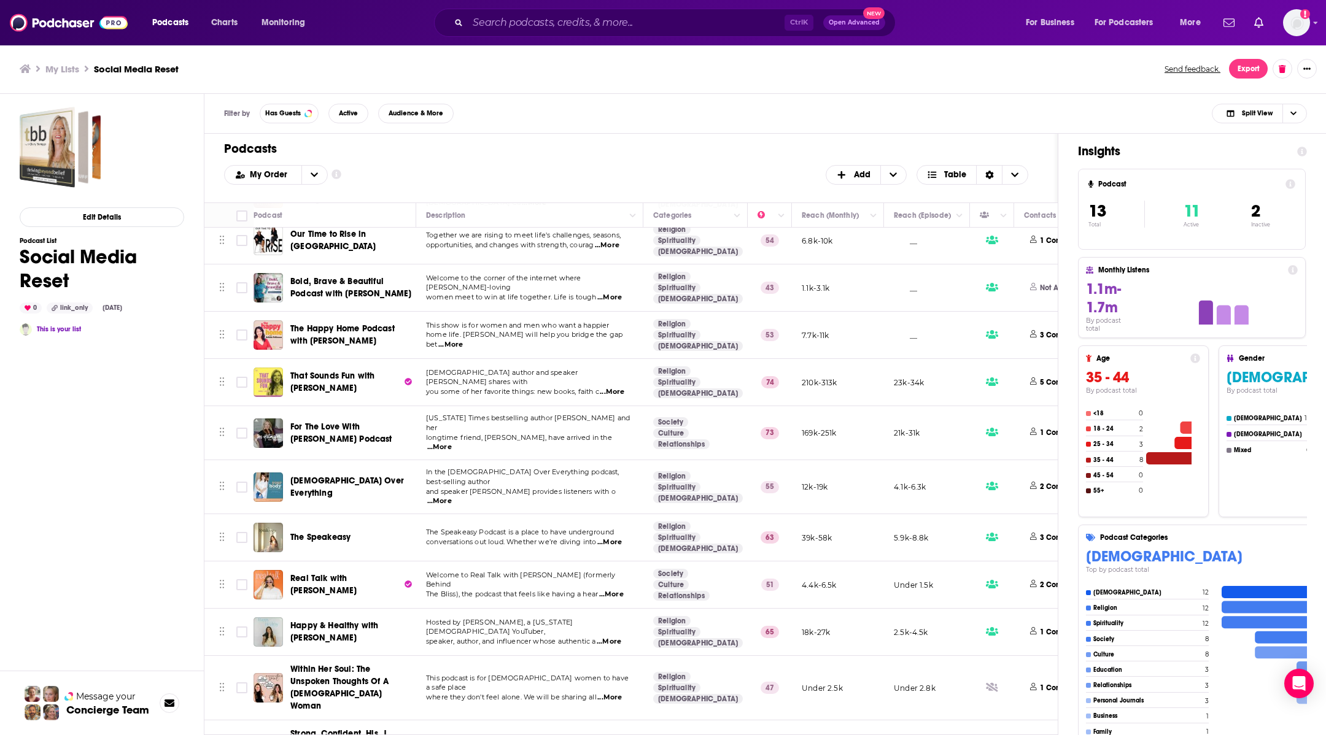
scroll to position [175, 0]
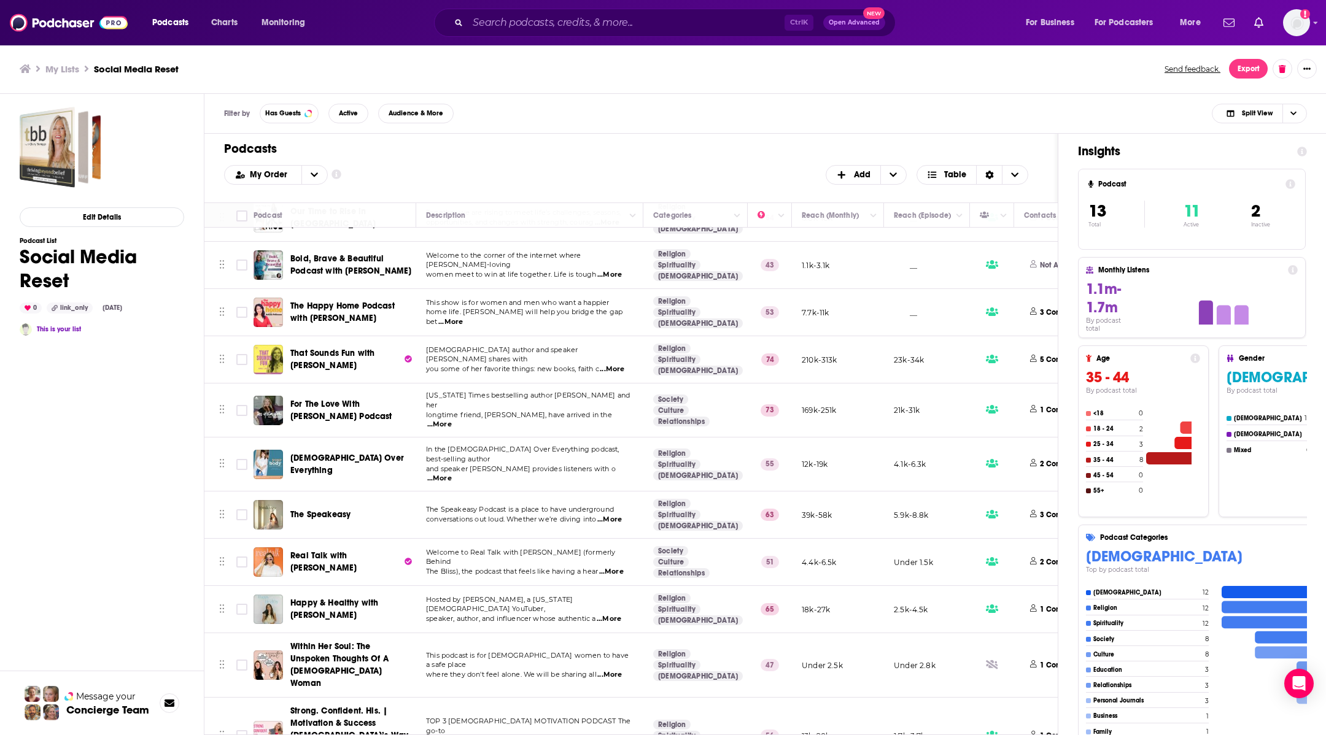
click at [335, 348] on span "That Sounds Fun with Annie F. Downs" at bounding box center [332, 359] width 84 height 23
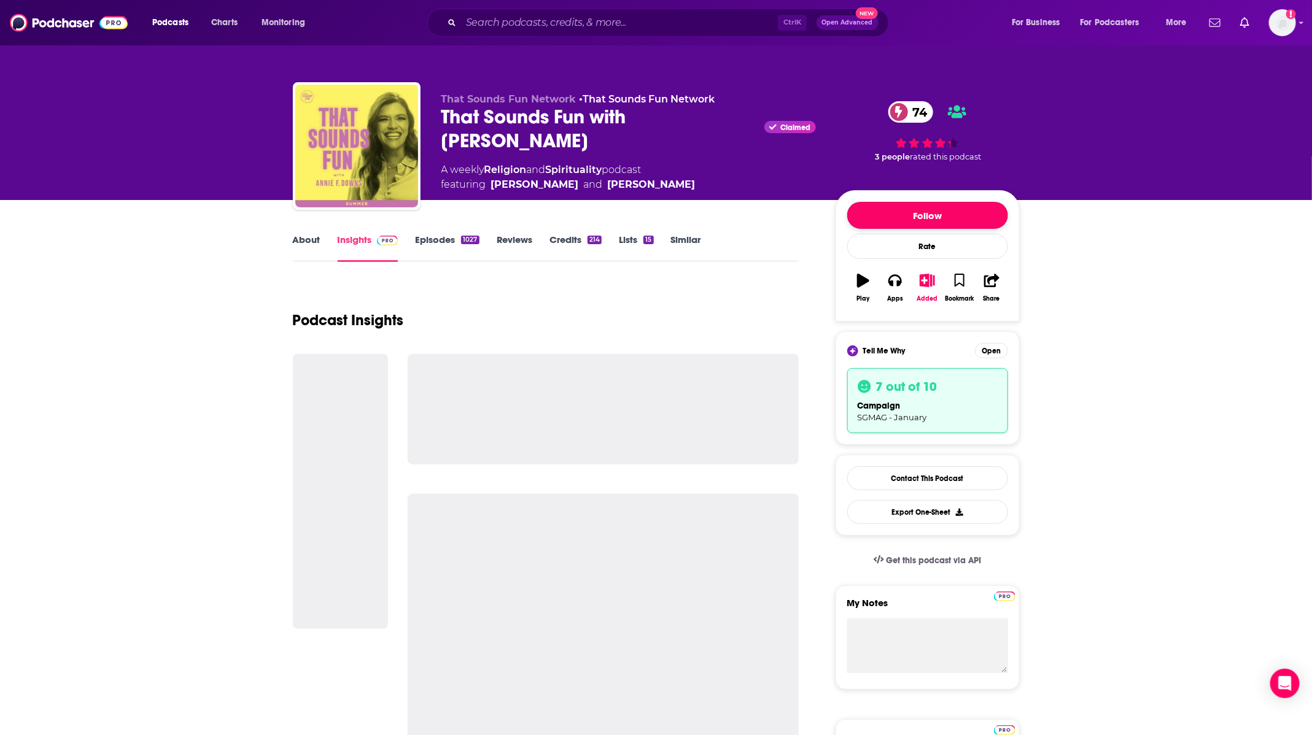
click at [937, 204] on button "Follow" at bounding box center [927, 215] width 161 height 27
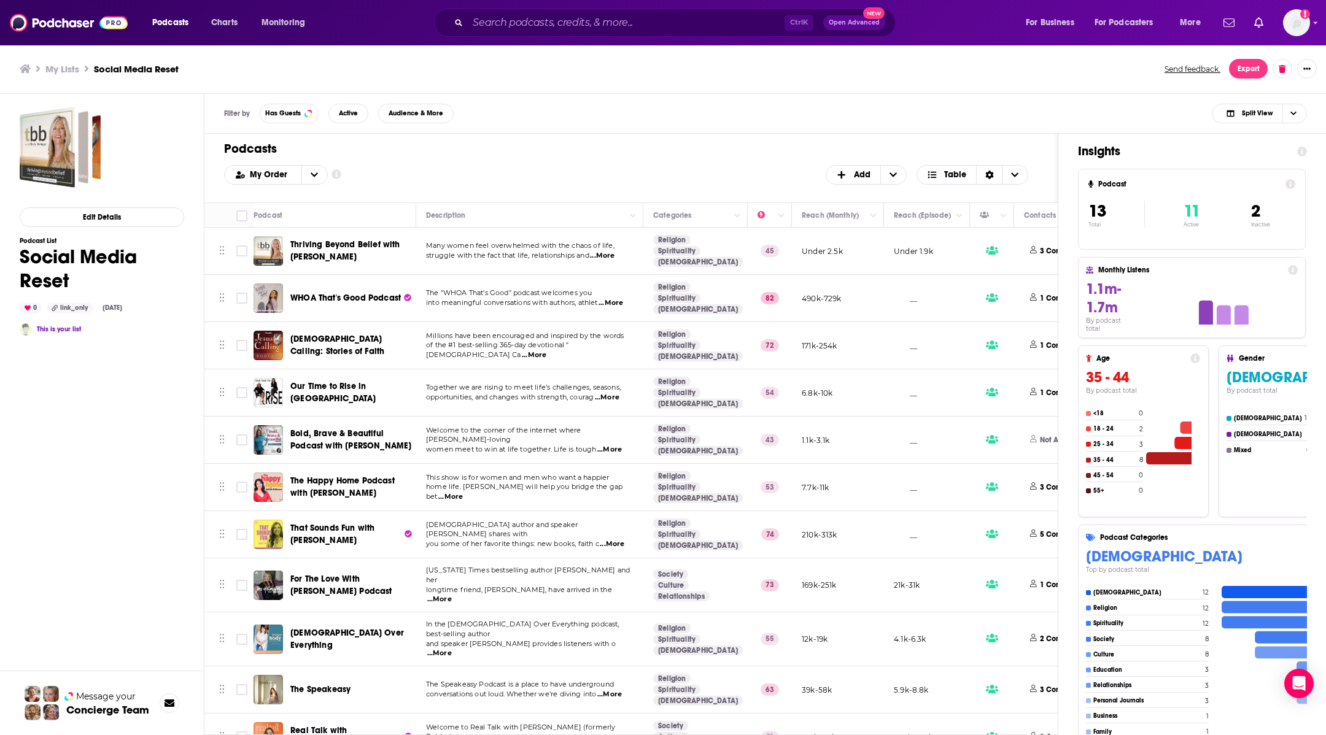
scroll to position [175, 0]
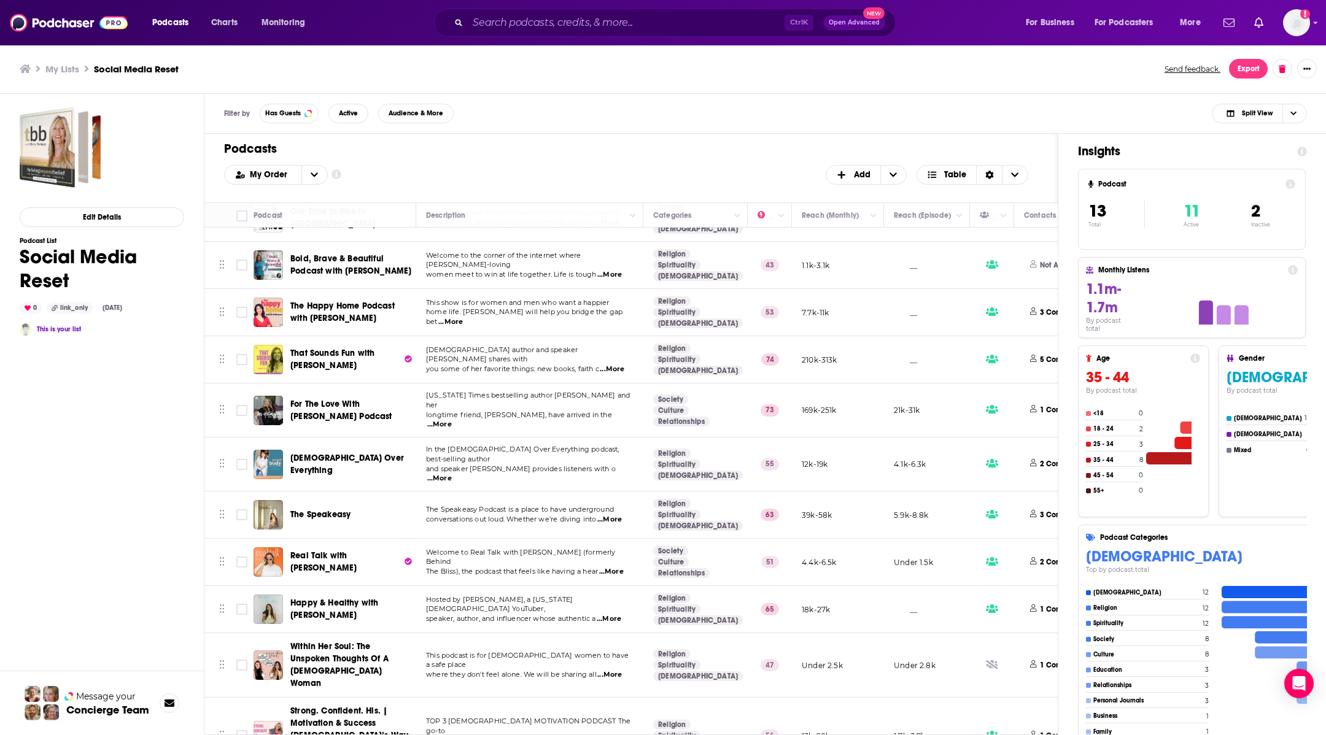
click at [328, 550] on span "Real Talk with Rachel Awtrey" at bounding box center [345, 562] width 111 height 25
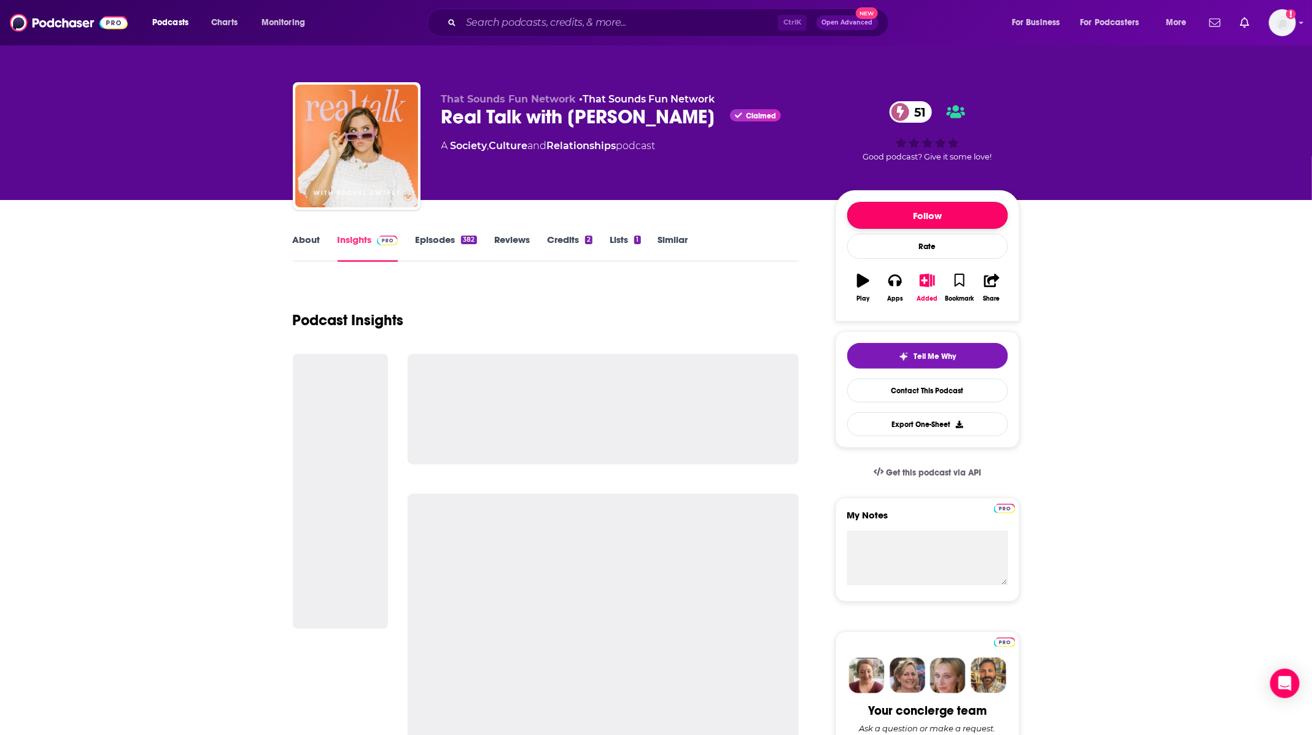
click at [880, 219] on button "Follow" at bounding box center [927, 215] width 161 height 27
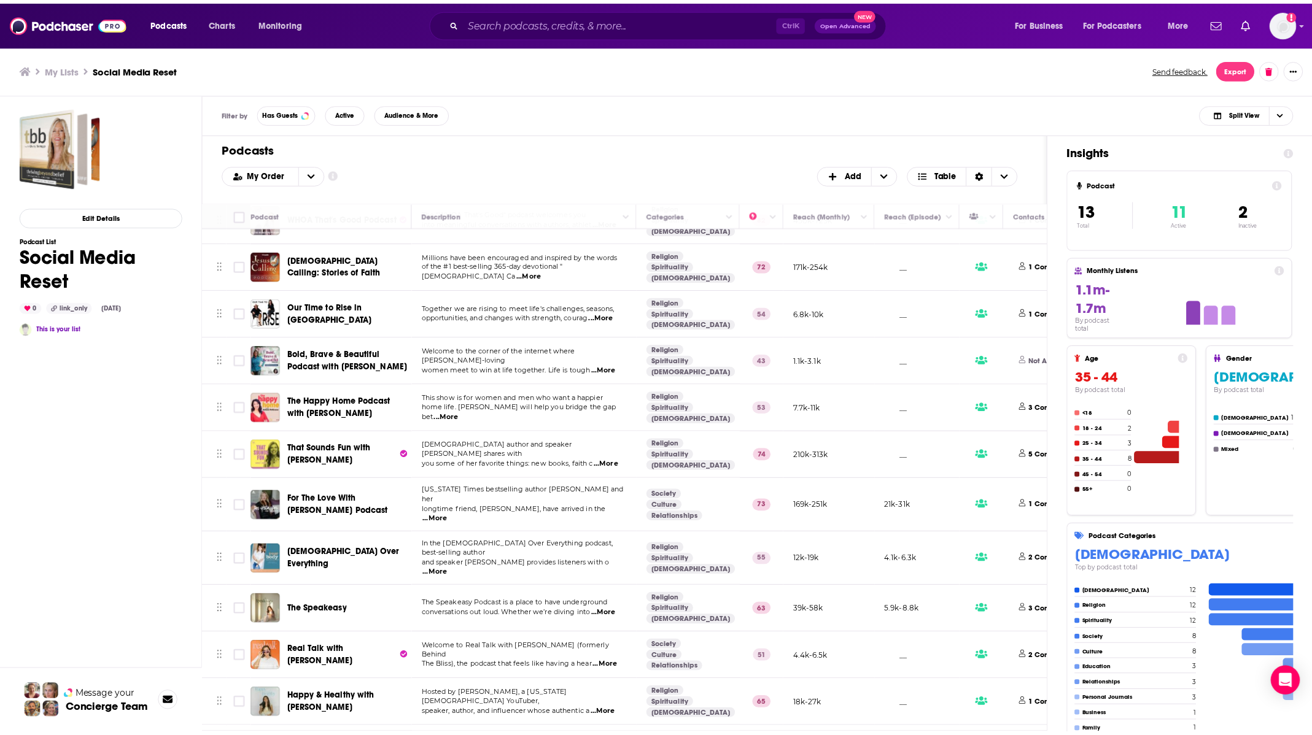
scroll to position [175, 0]
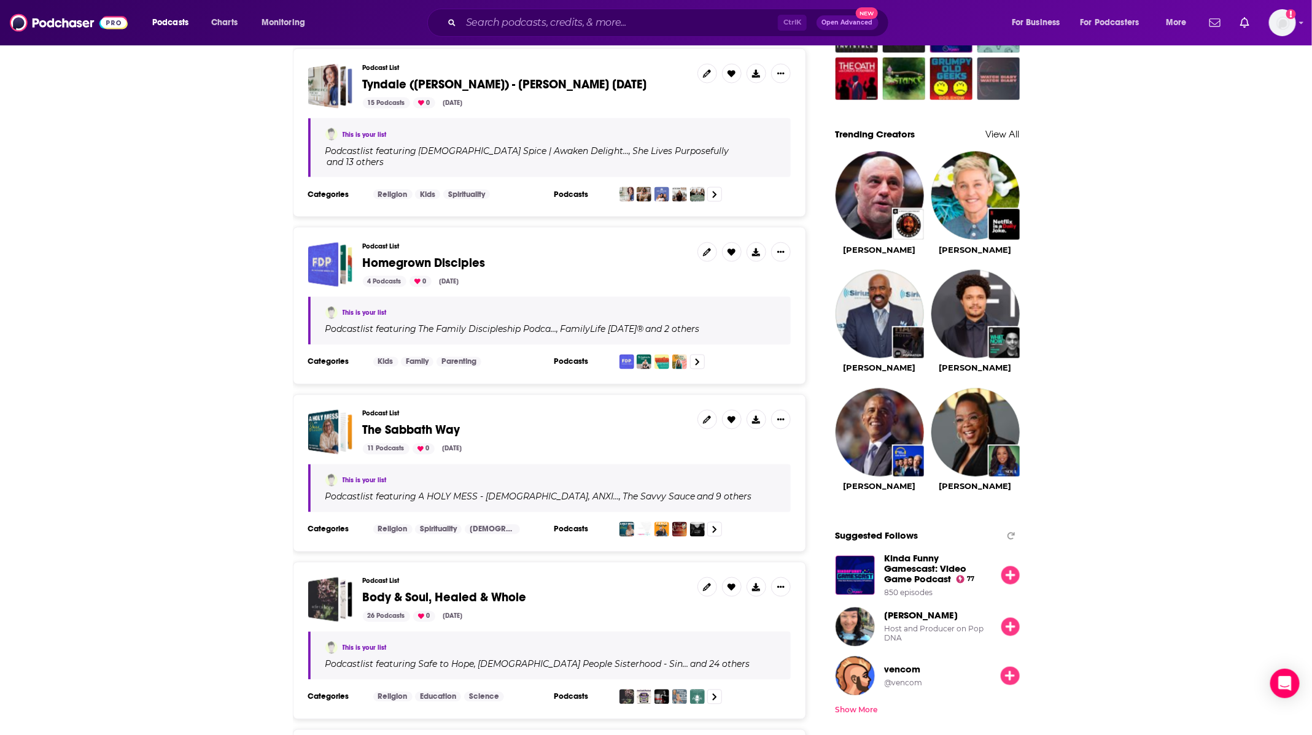
scroll to position [1197, 0]
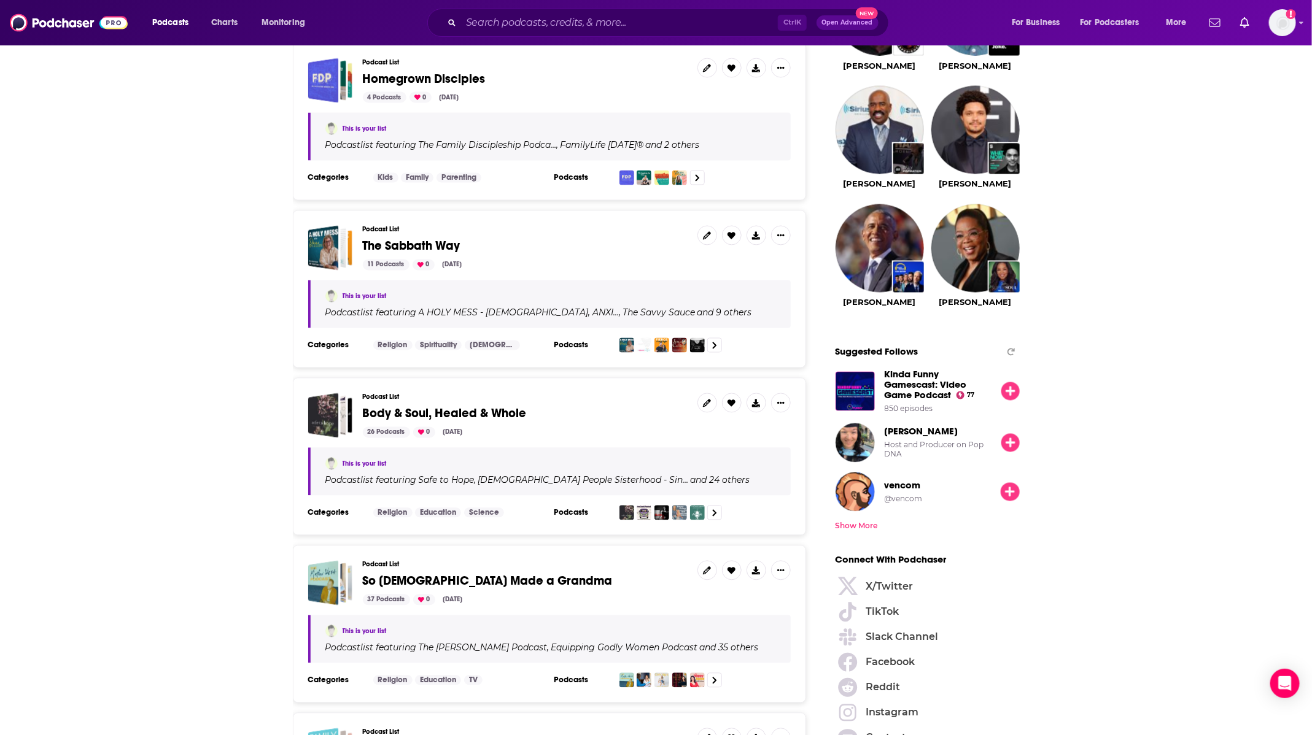
click at [438, 239] on span "The Sabbath Way" at bounding box center [412, 246] width 98 height 15
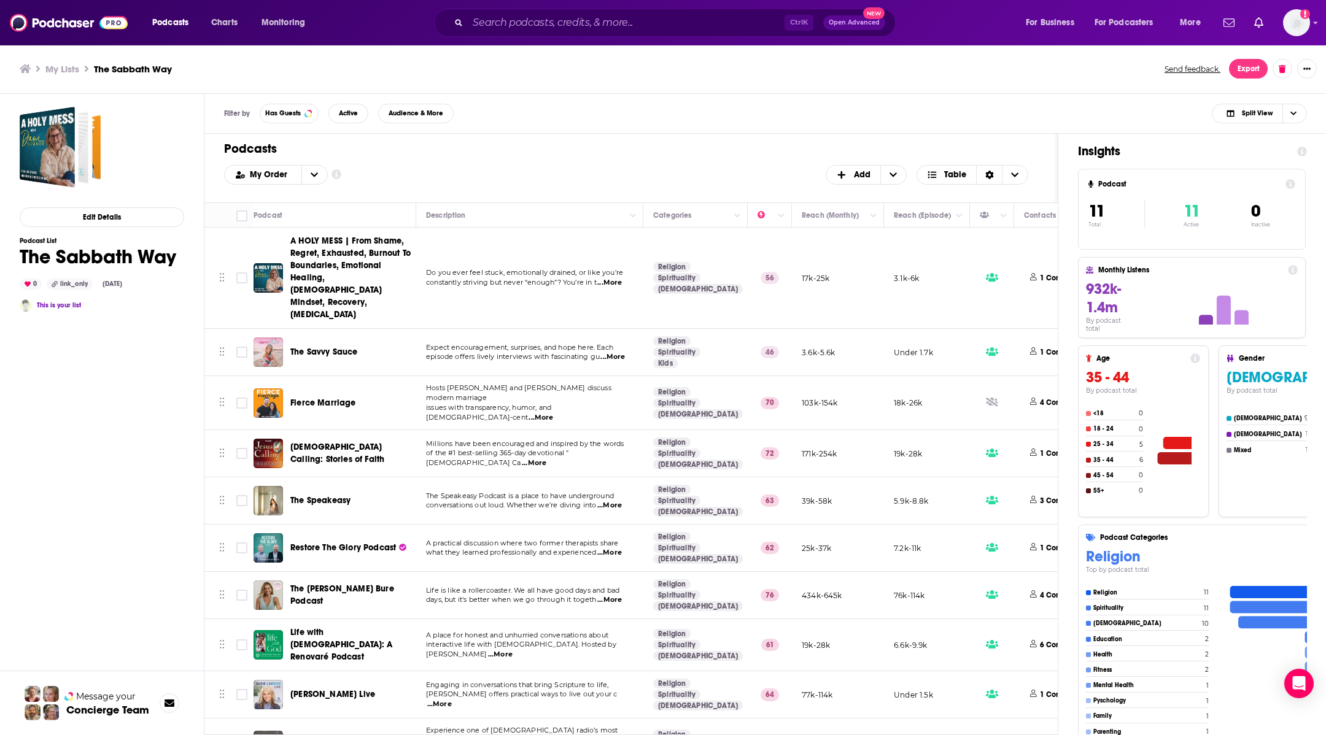
click at [364, 274] on span "A HOLY MESS | From Shame, Regret, Exhausted, Burnout To Boundaries, Emotional H…" at bounding box center [350, 278] width 120 height 84
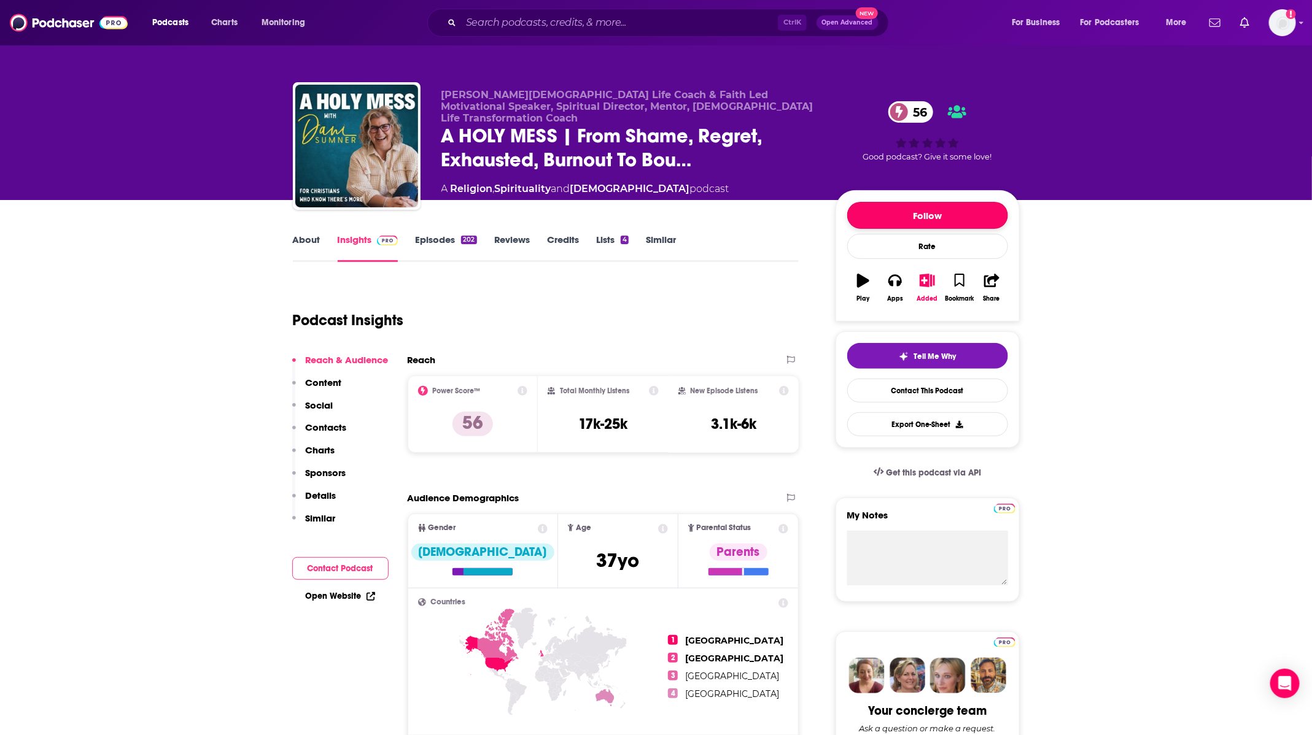
click at [923, 211] on button "Follow" at bounding box center [927, 215] width 161 height 27
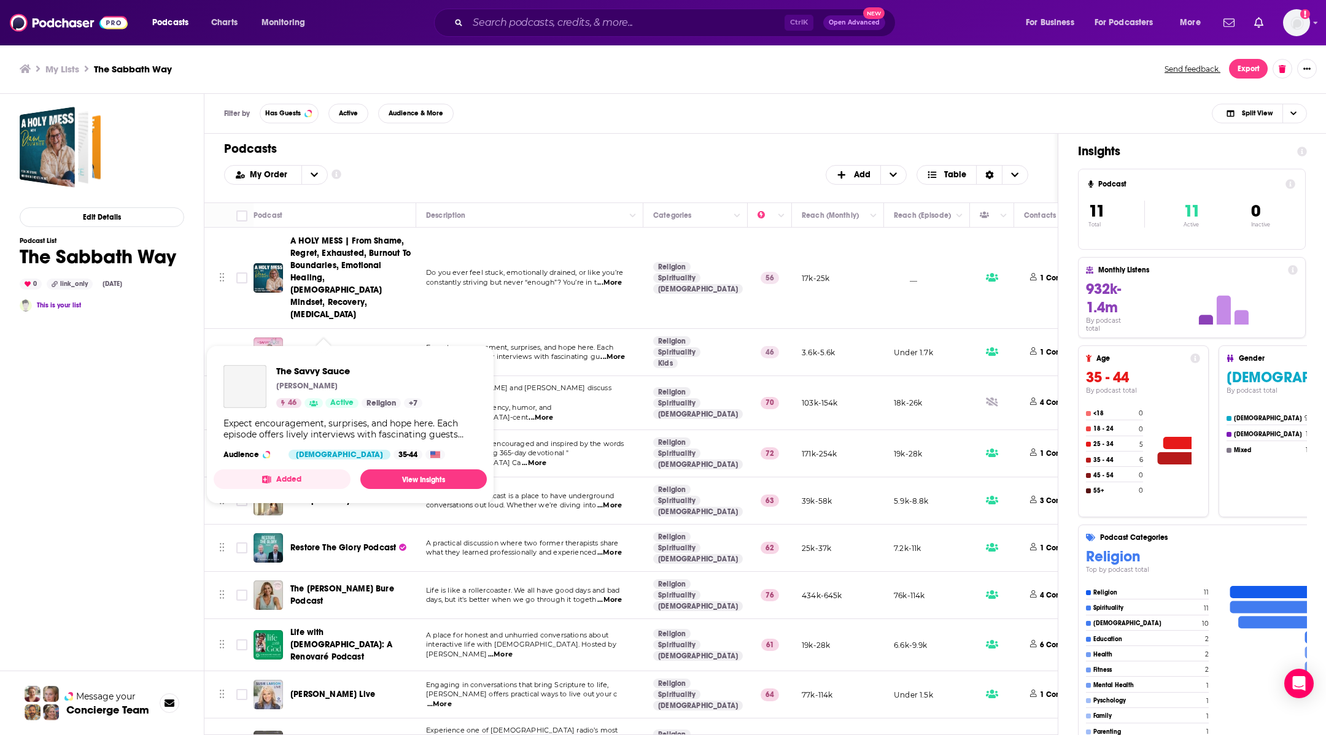
click at [324, 347] on span "The Savvy Sauce" at bounding box center [324, 352] width 68 height 10
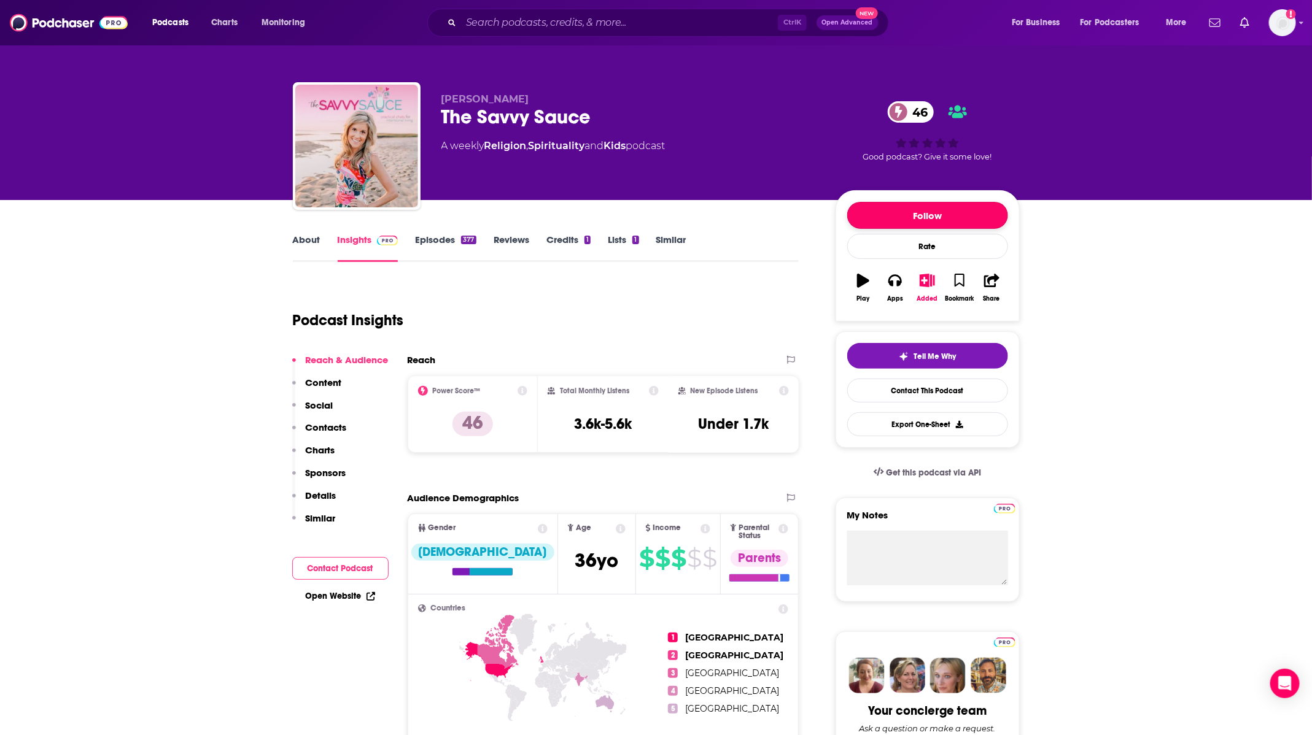
click at [908, 205] on button "Follow" at bounding box center [927, 215] width 161 height 27
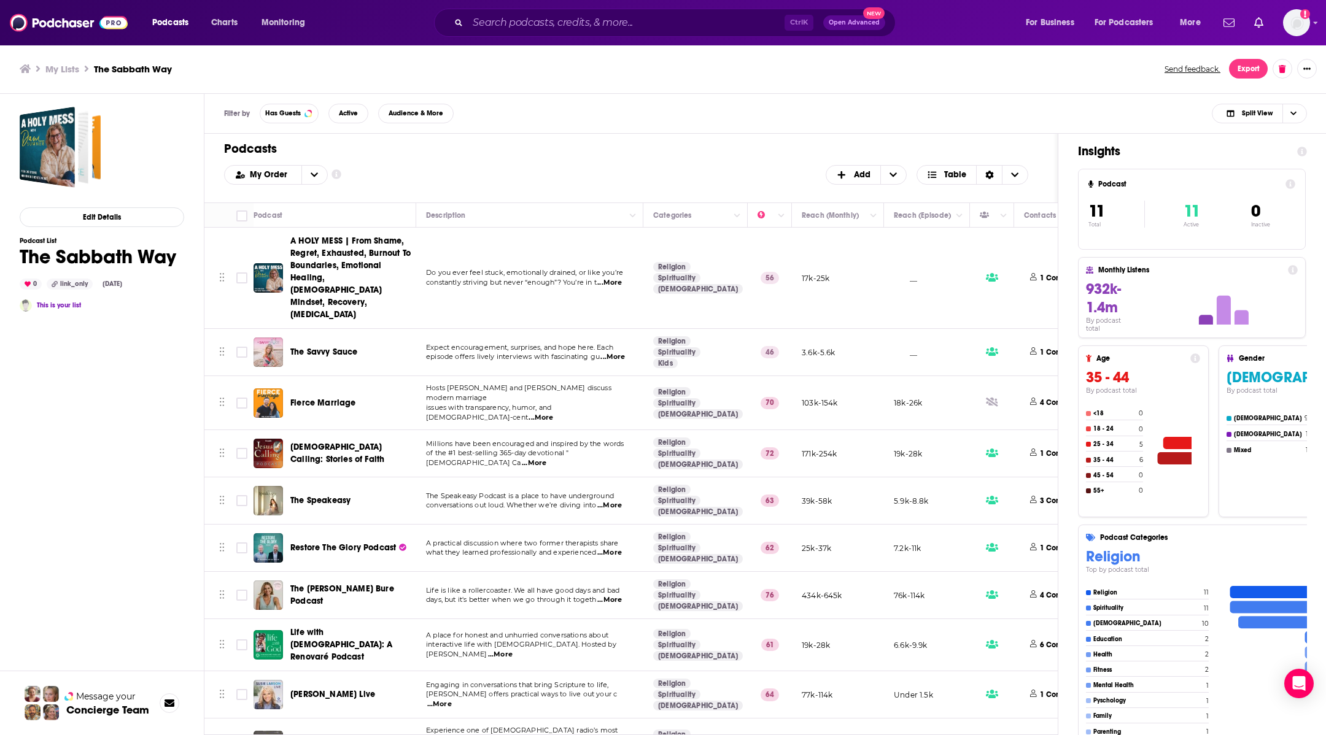
click at [331, 398] on span "Fierce Marriage" at bounding box center [323, 403] width 66 height 10
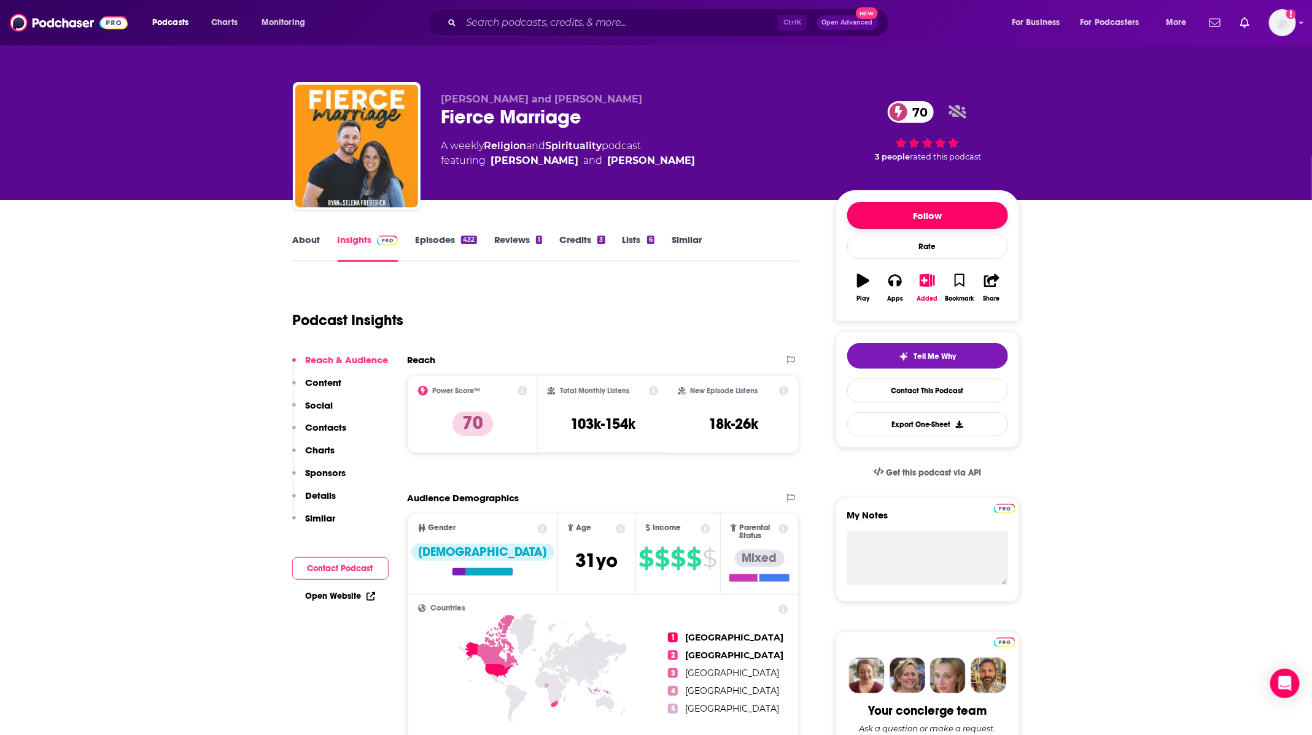
click at [936, 217] on button "Follow" at bounding box center [927, 215] width 161 height 27
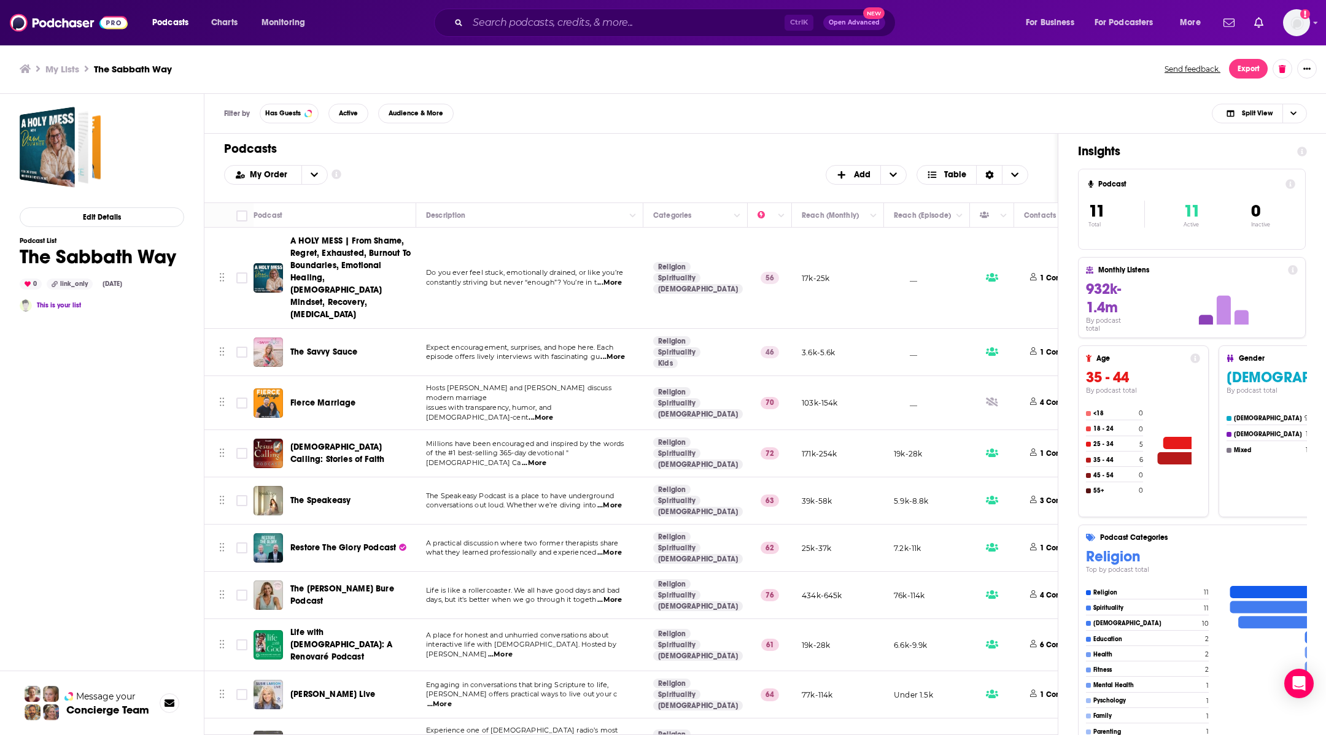
scroll to position [58, 0]
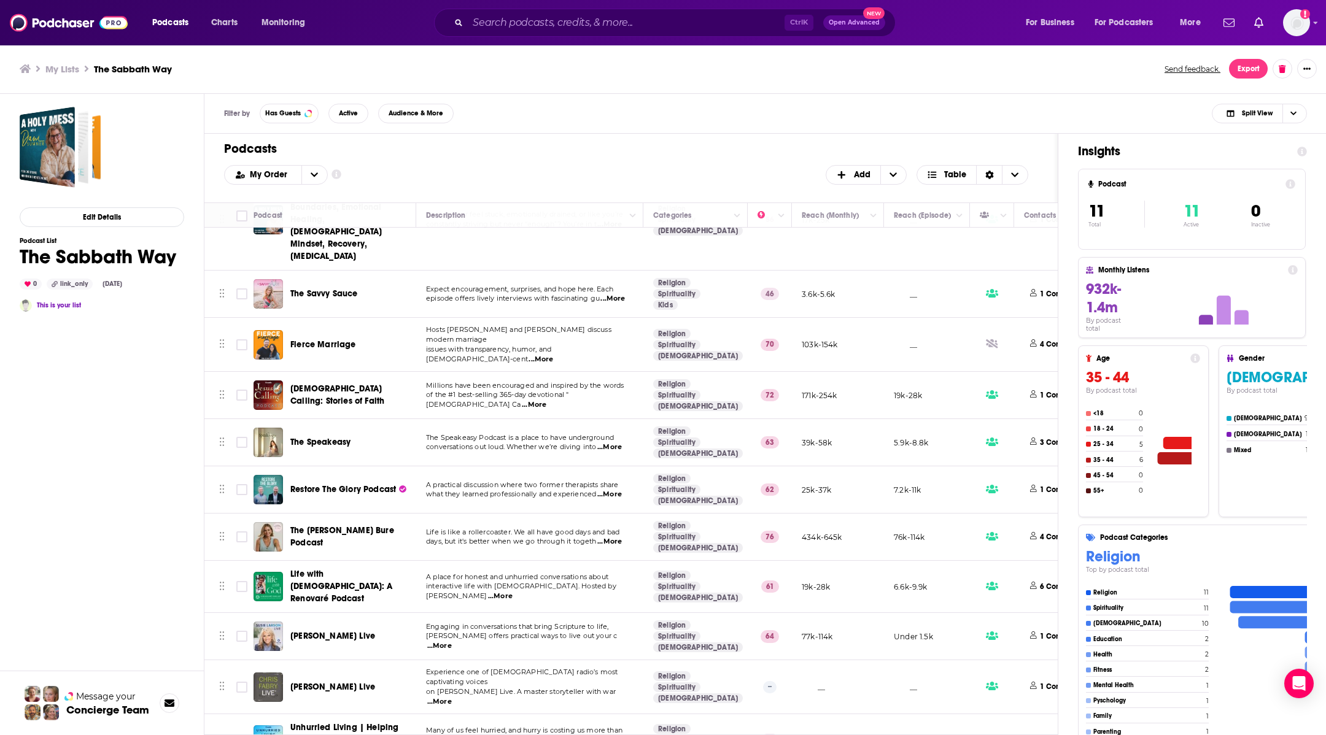
click at [316, 631] on span "Susie Larson Live" at bounding box center [332, 636] width 85 height 10
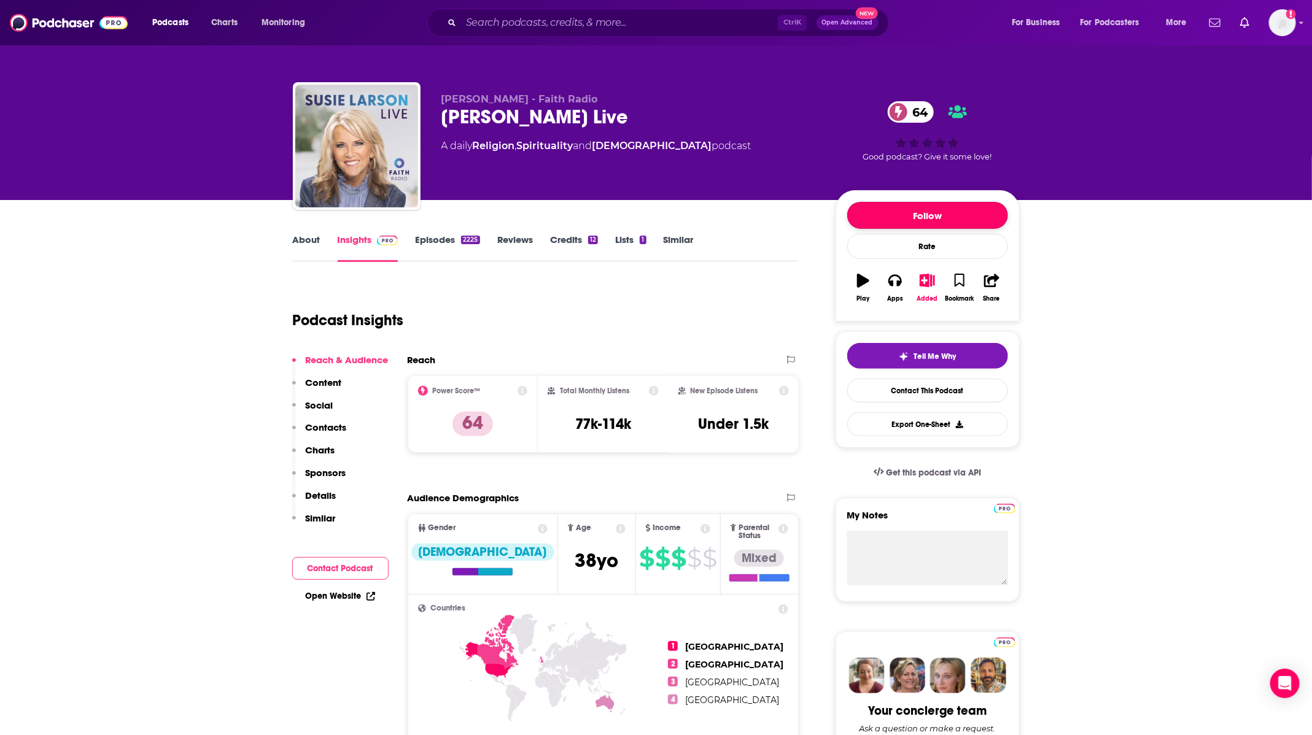
click at [893, 207] on button "Follow" at bounding box center [927, 215] width 161 height 27
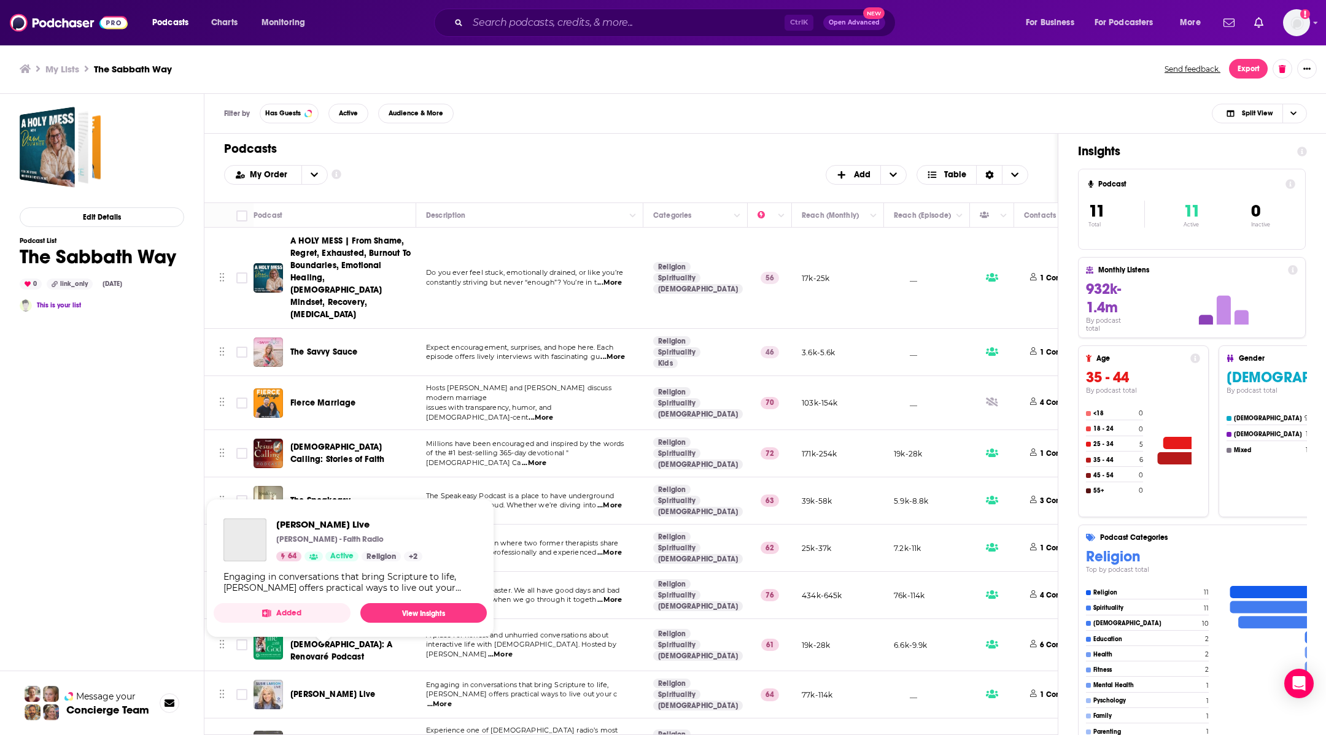
click at [320, 689] on span "Susie Larson Live" at bounding box center [332, 694] width 85 height 10
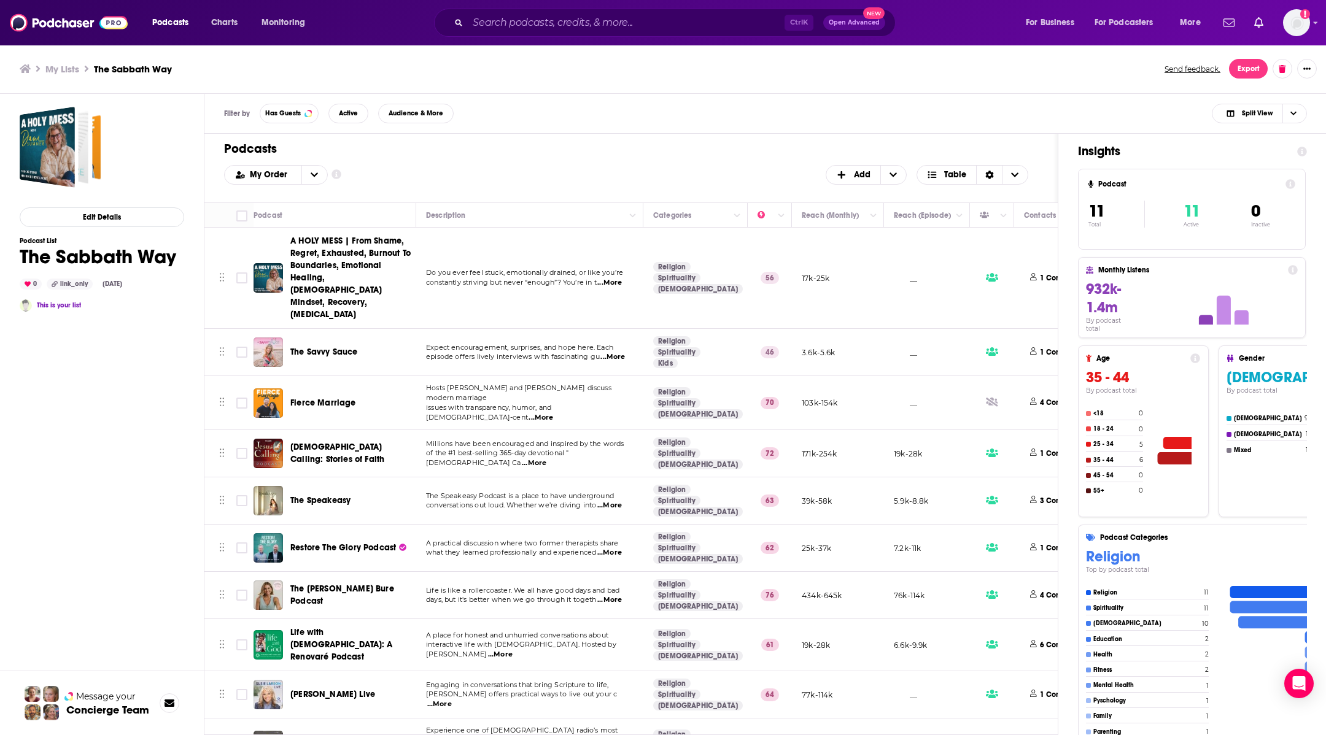
click at [355, 735] on div "Chris Fabry Live" at bounding box center [354, 746] width 128 height 12
click at [337, 735] on span "Chris Fabry Live" at bounding box center [332, 745] width 85 height 10
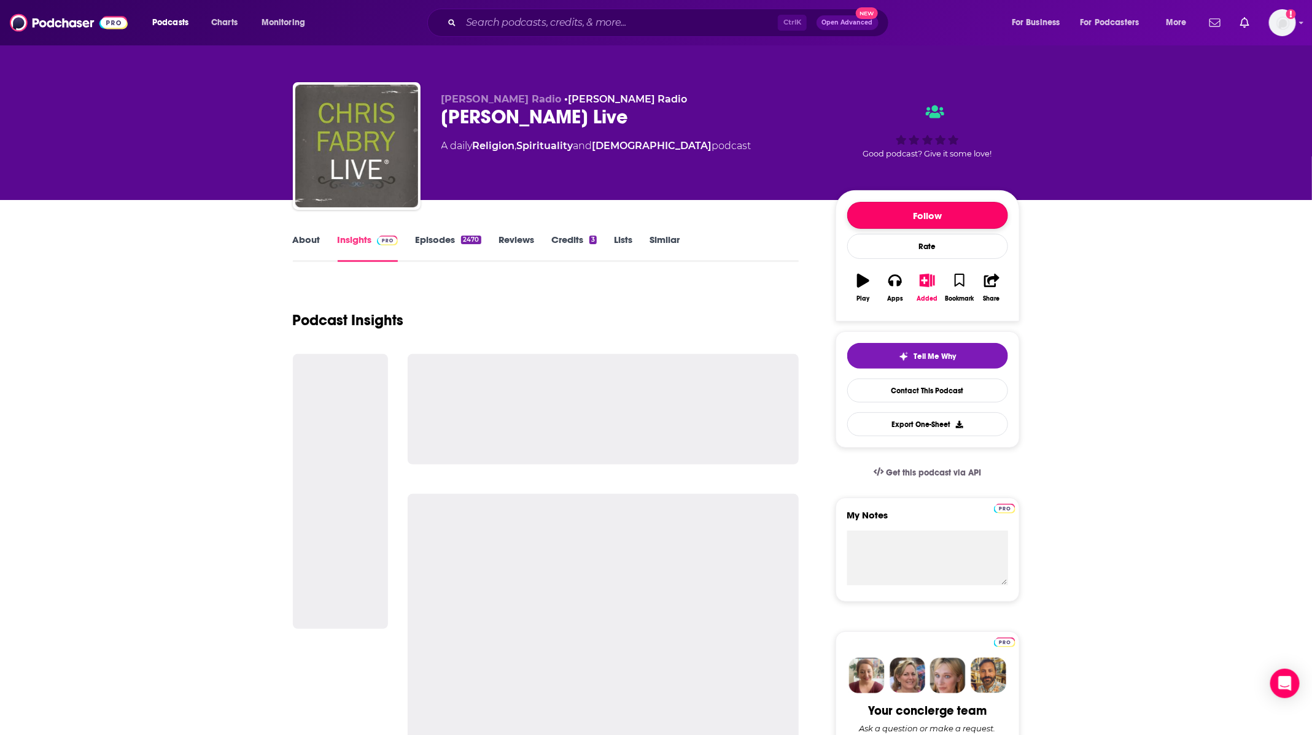
click at [912, 219] on button "Follow" at bounding box center [927, 215] width 161 height 27
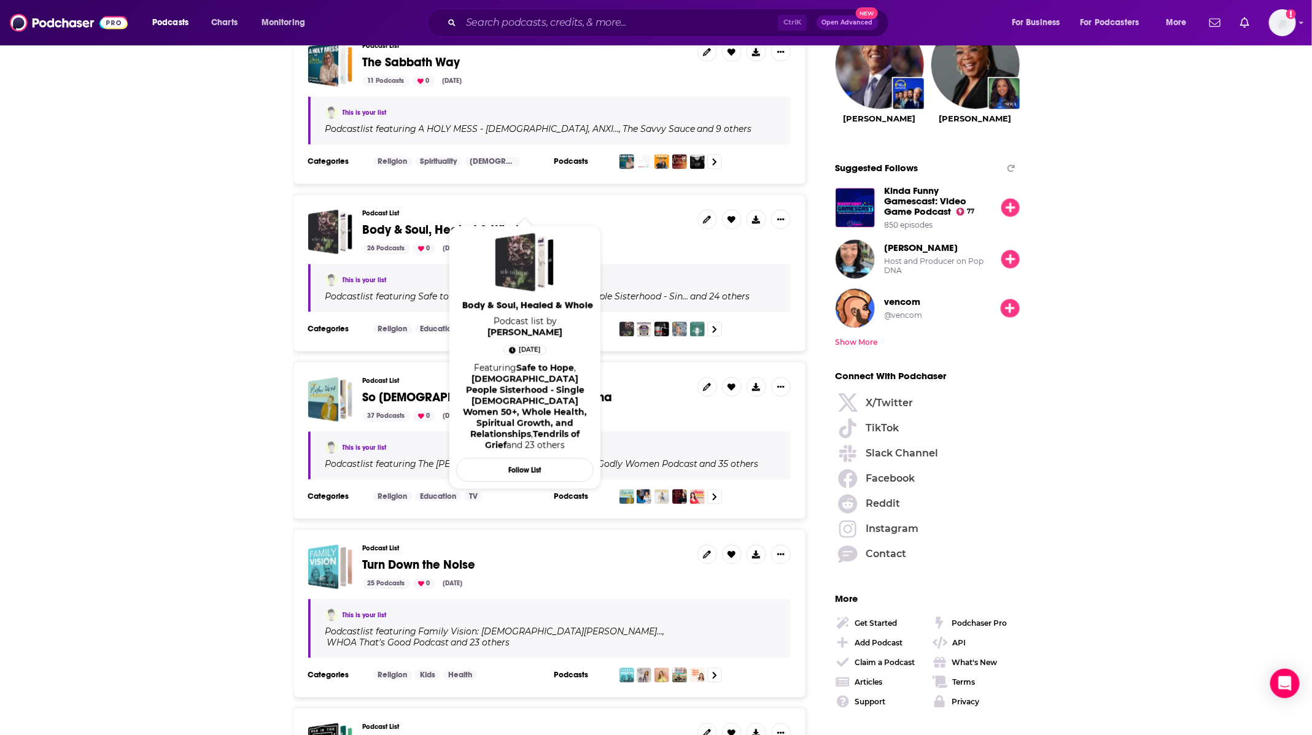
scroll to position [1289, 0]
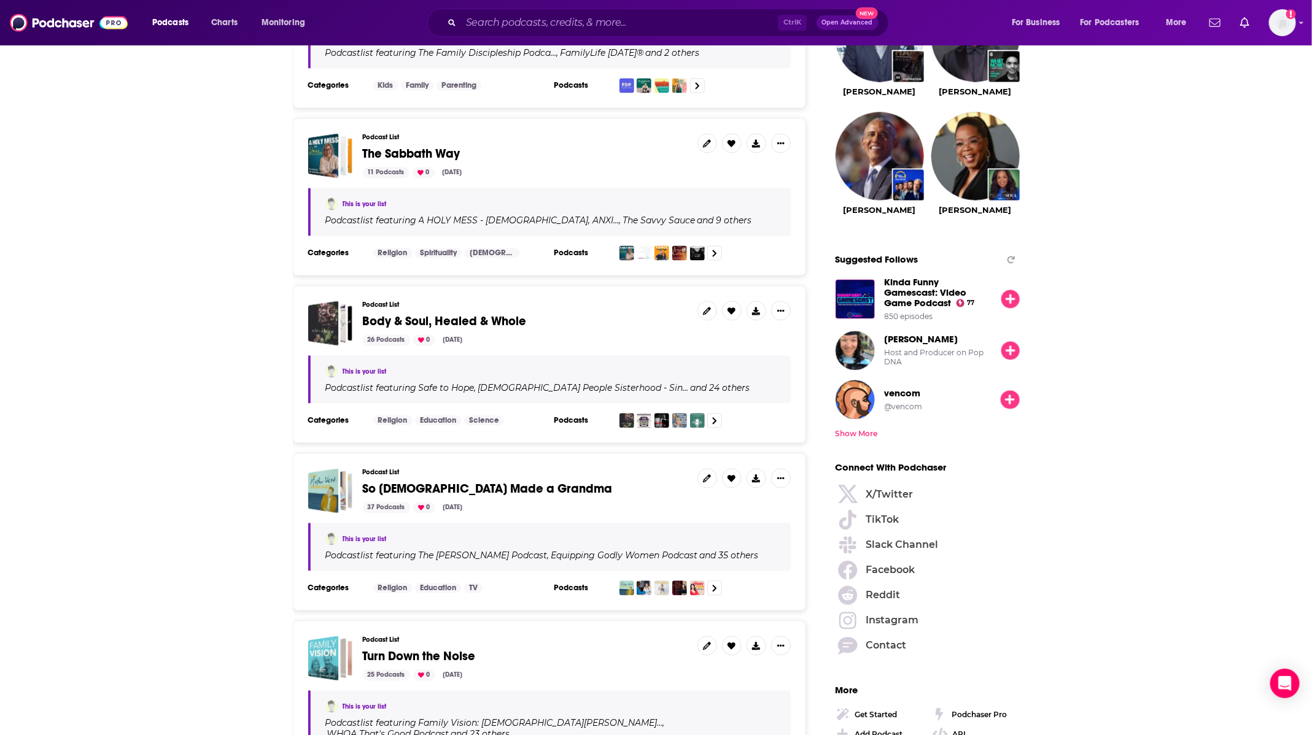
click at [459, 304] on div "Podcast List Body & Soul, Healed & Whole 26 Podcasts 0 Nov 5, 2024" at bounding box center [525, 323] width 325 height 45
click at [454, 314] on span "Body & Soul, Healed & Whole" at bounding box center [445, 321] width 164 height 15
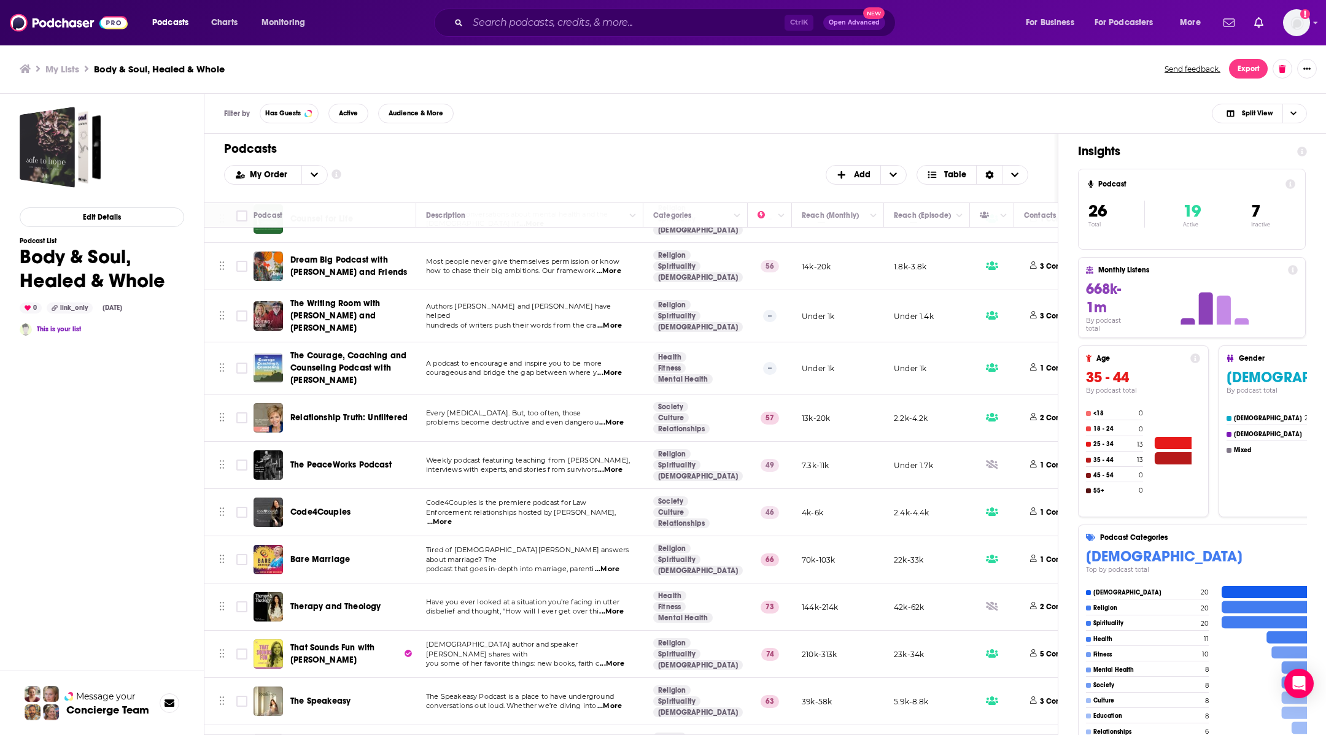
scroll to position [460, 0]
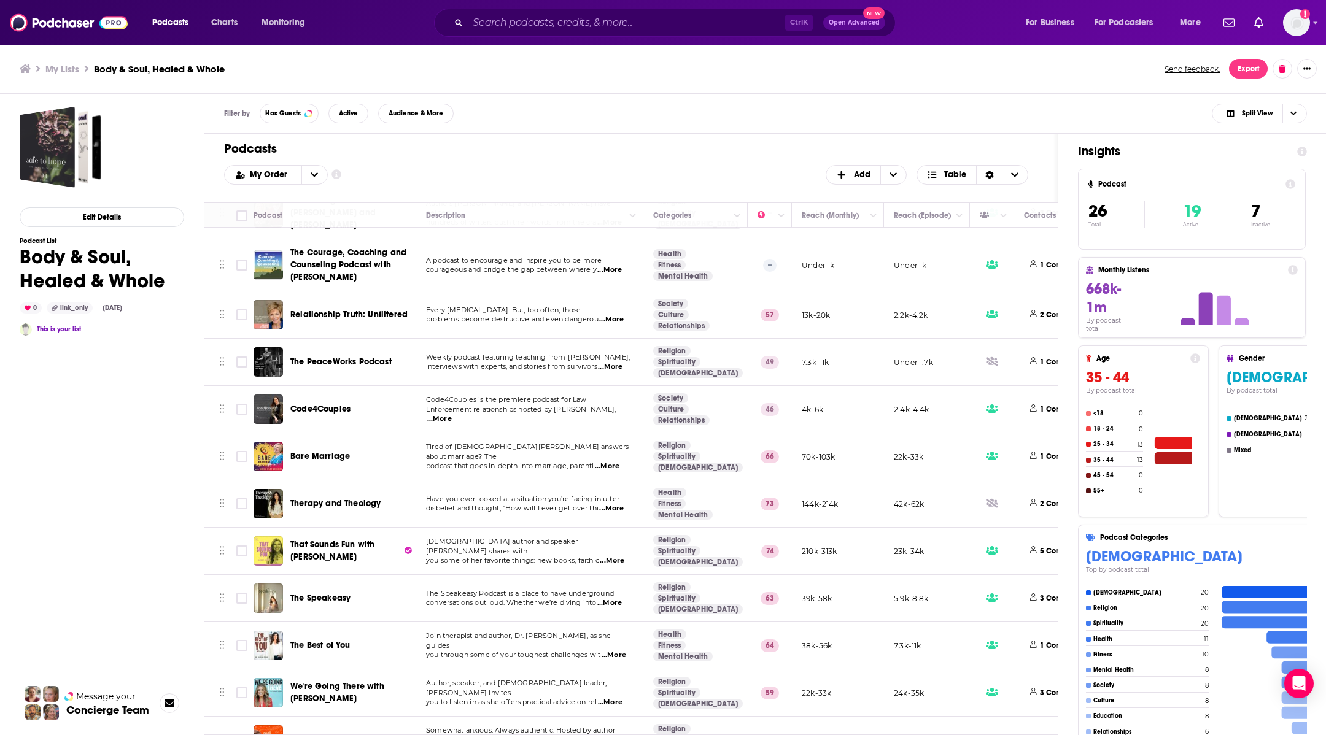
click at [342, 309] on span "Relationship Truth: Unfiltered" at bounding box center [348, 314] width 117 height 10
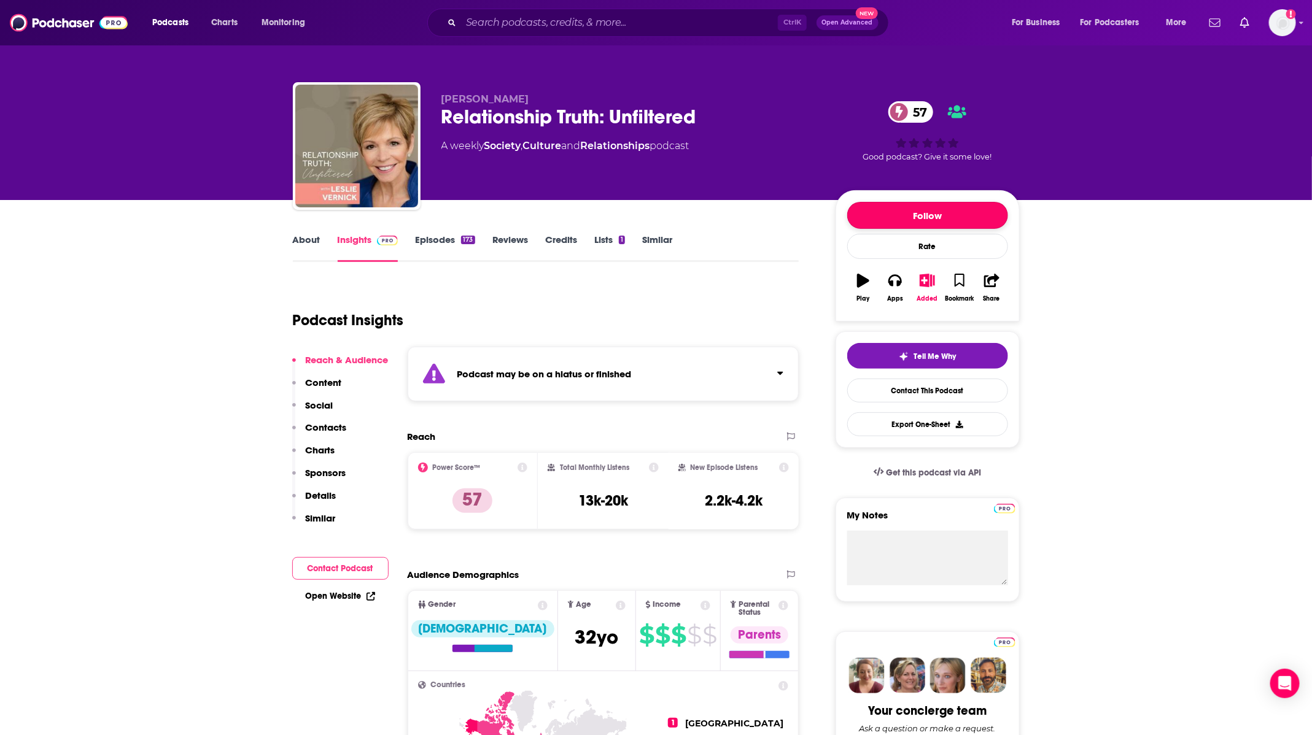
click at [901, 214] on button "Follow" at bounding box center [927, 215] width 161 height 27
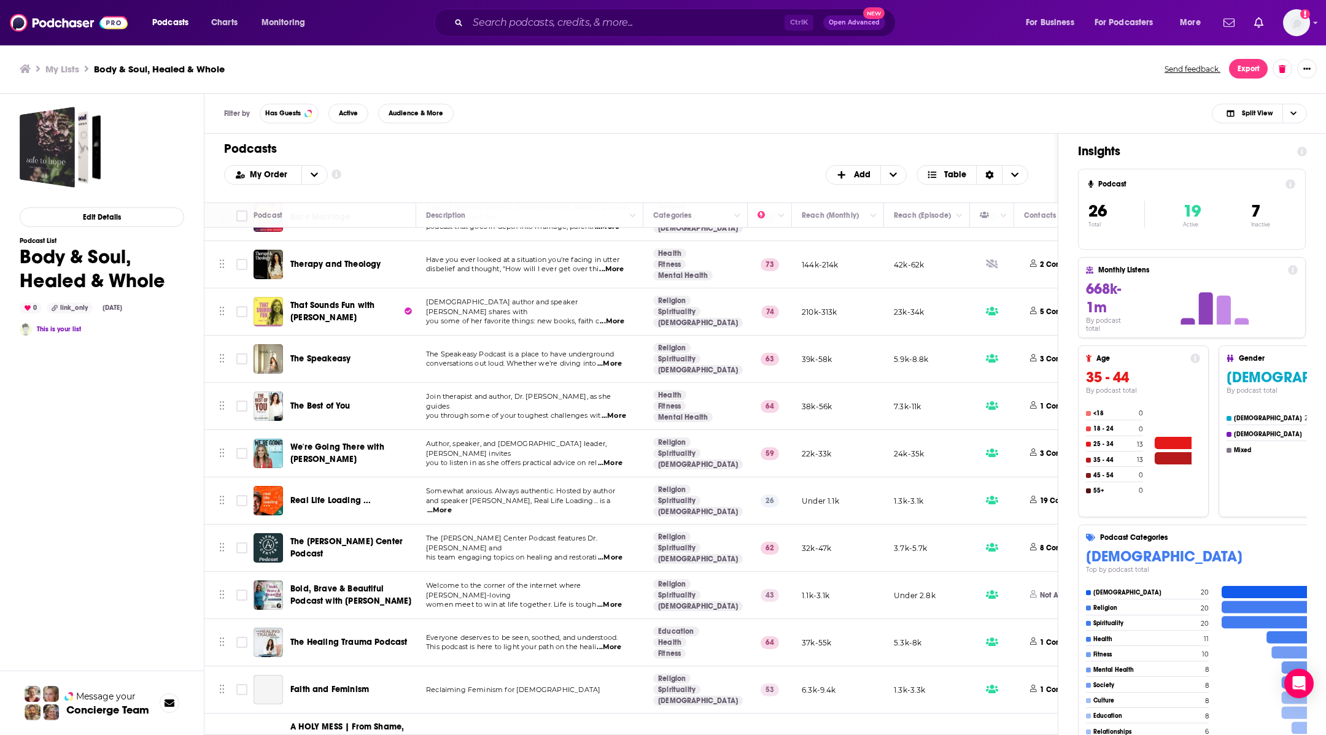
scroll to position [737, 0]
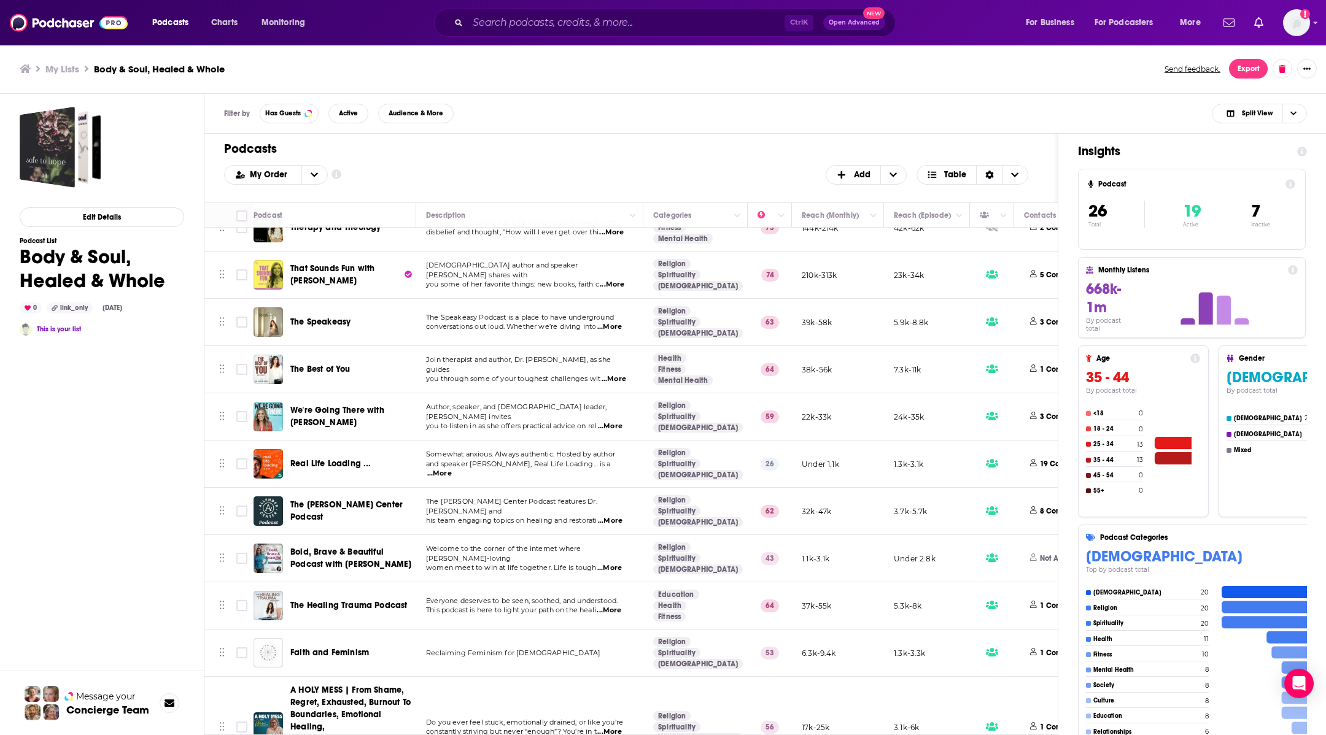
click at [330, 363] on span "The Best of You" at bounding box center [320, 369] width 60 height 12
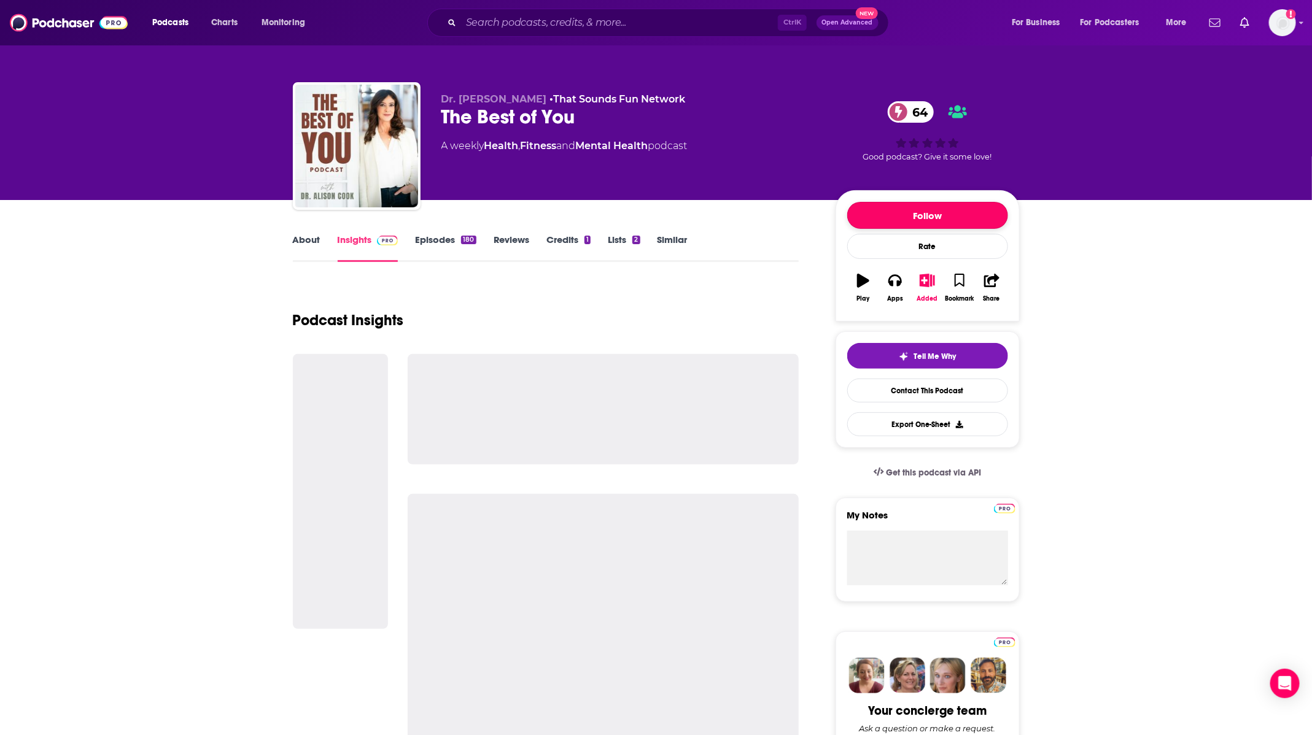
click at [926, 219] on button "Follow" at bounding box center [927, 215] width 161 height 27
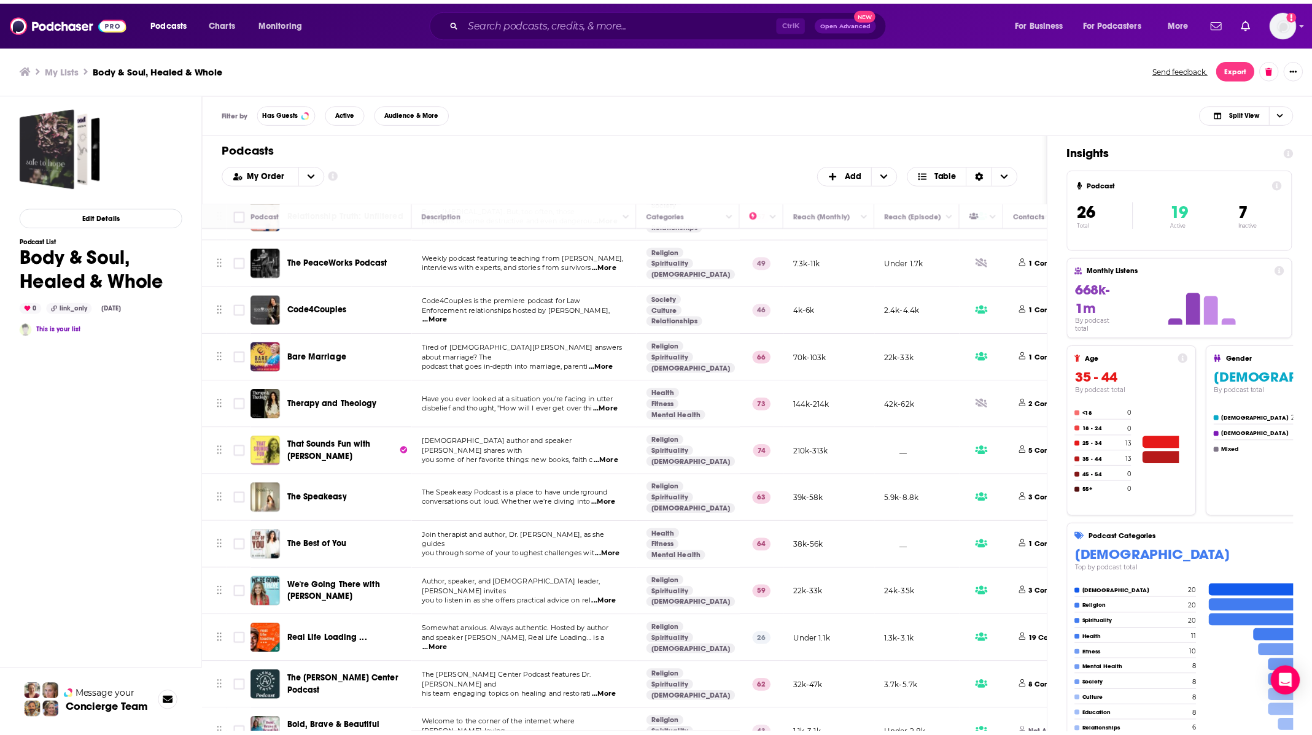
scroll to position [468, 0]
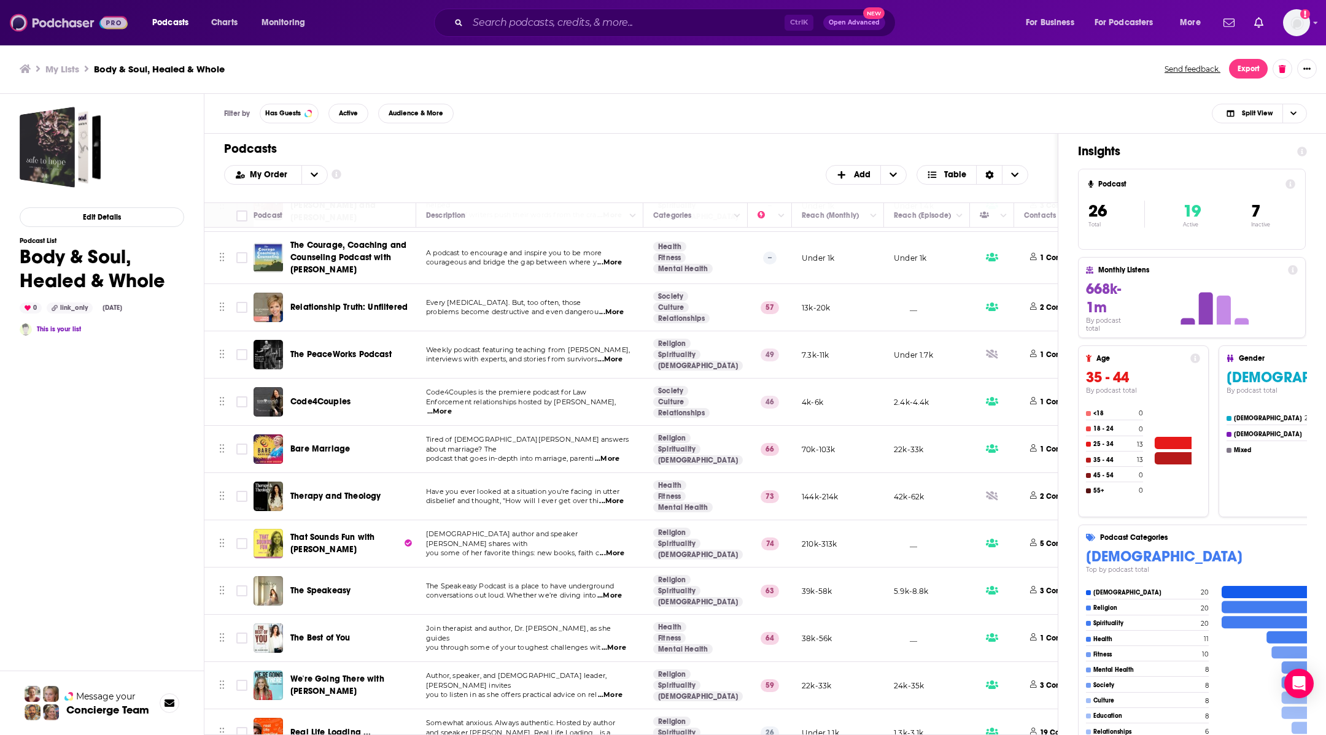
click at [87, 17] on img at bounding box center [69, 22] width 118 height 23
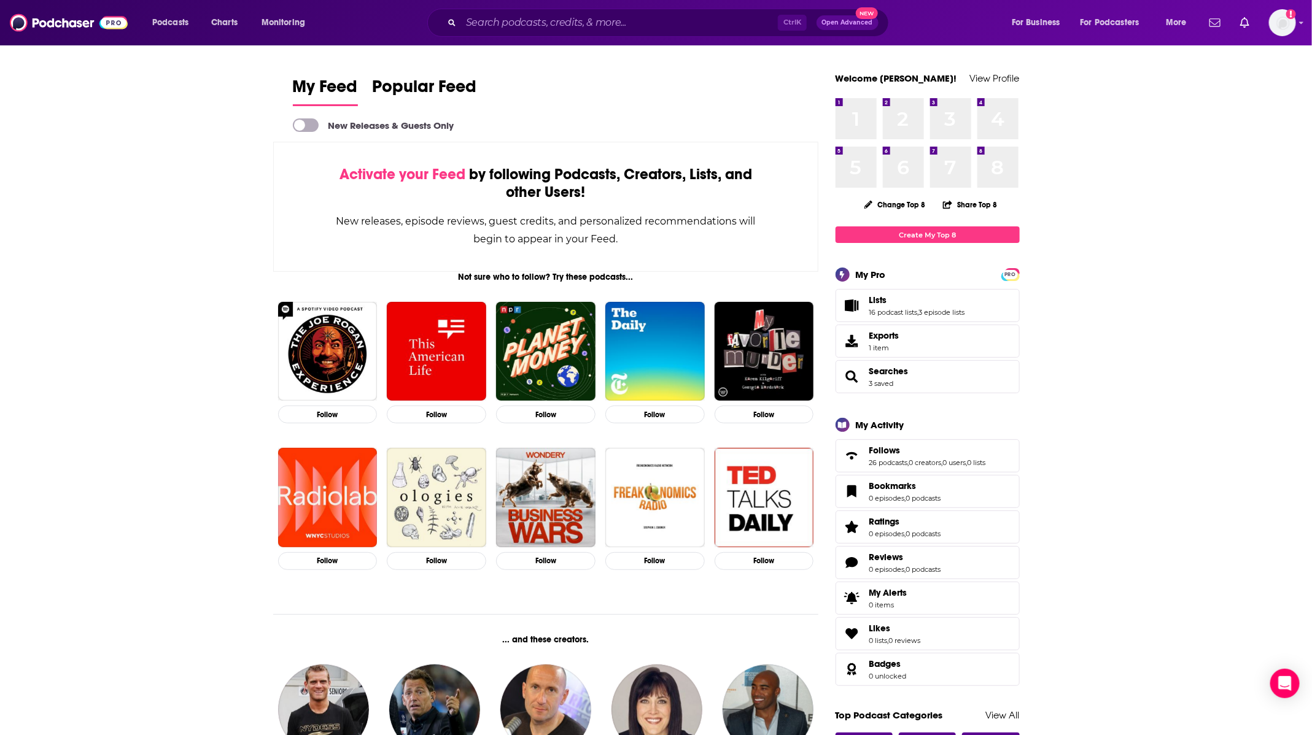
click at [300, 124] on span at bounding box center [299, 125] width 11 height 11
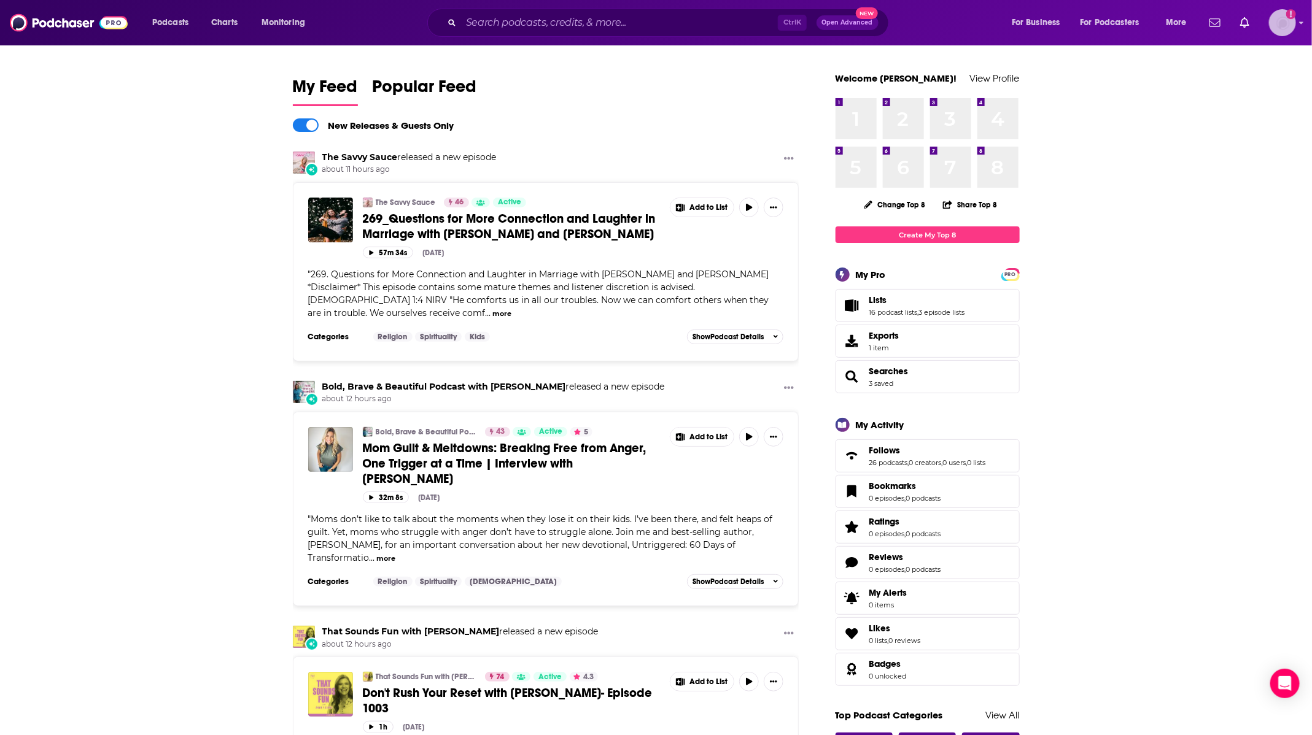
click at [1288, 10] on icon "Add a profile image" at bounding box center [1291, 14] width 10 height 10
click at [1215, 66] on span "Profile" at bounding box center [1203, 68] width 25 height 9
